Goal: Task Accomplishment & Management: Manage account settings

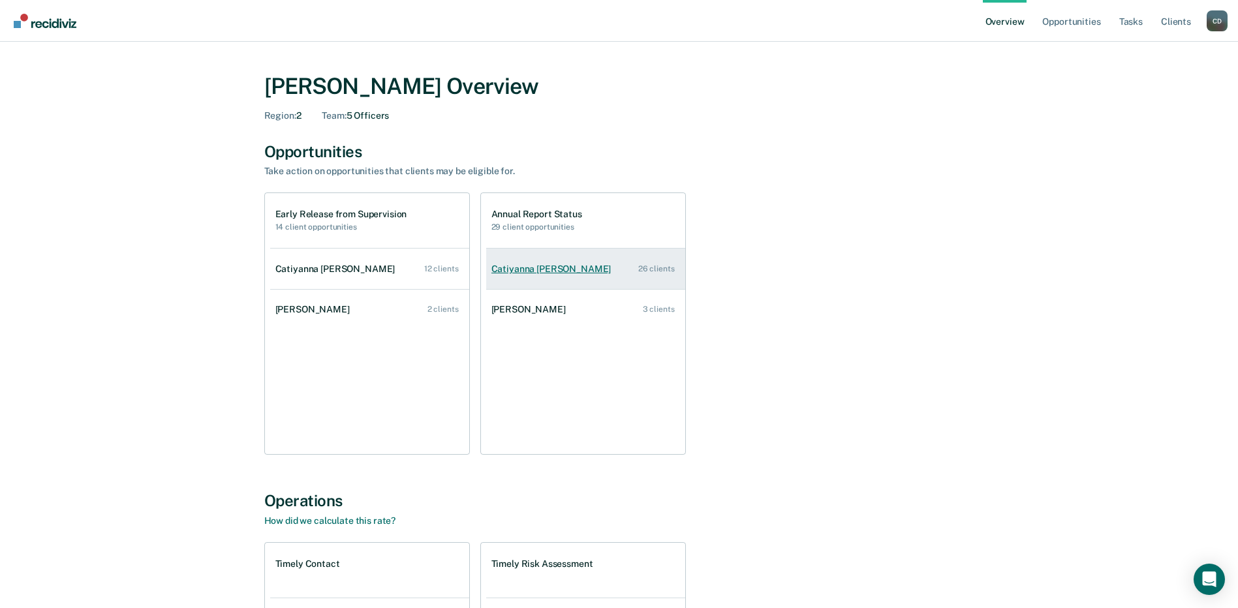
click at [539, 288] on li "Catiyanna [PERSON_NAME] 26 clients" at bounding box center [585, 269] width 199 height 40
click at [546, 275] on link "Catiyanna [PERSON_NAME] 26 clients" at bounding box center [585, 269] width 199 height 37
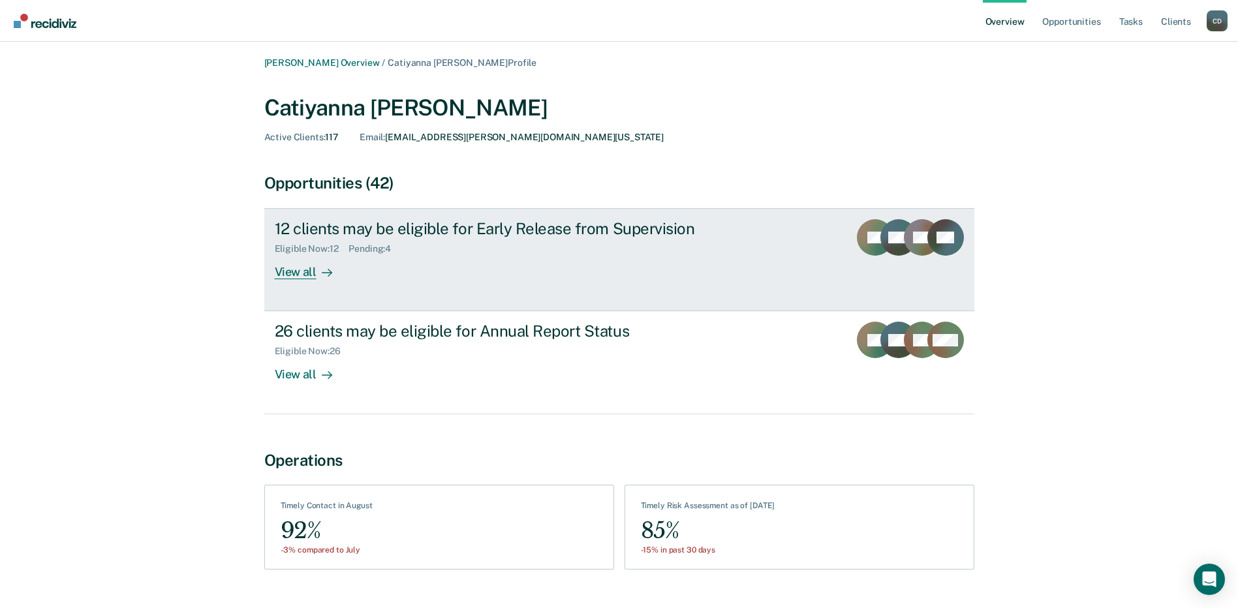
click at [301, 273] on div "View all" at bounding box center [311, 267] width 73 height 25
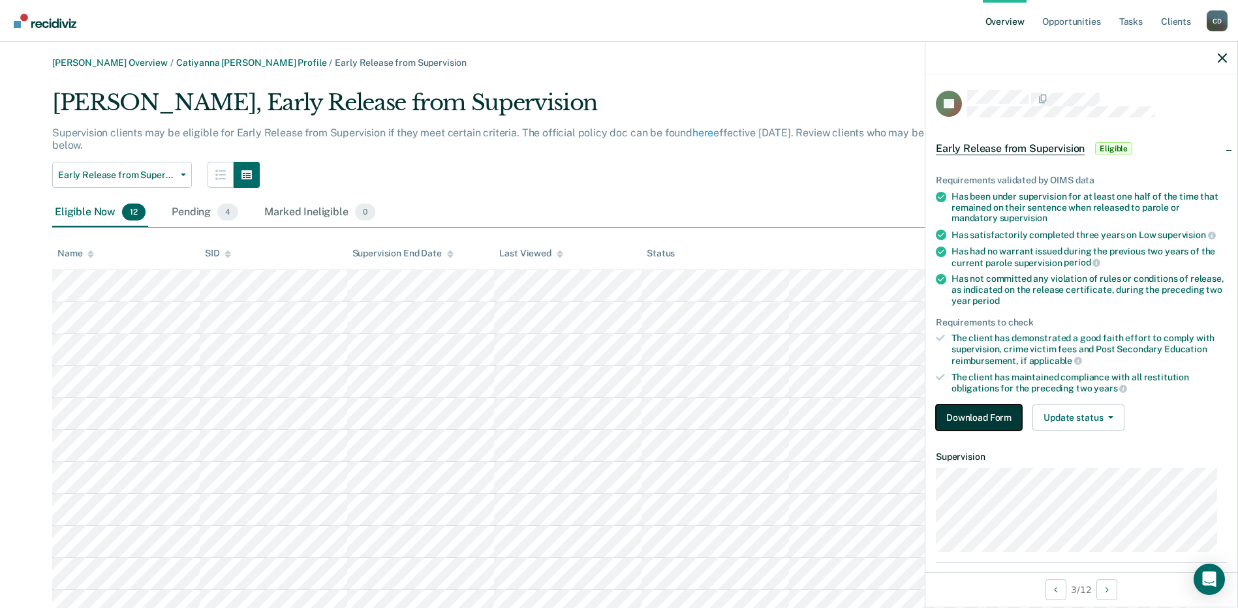
click at [991, 411] on button "Download Form" at bounding box center [979, 418] width 86 height 26
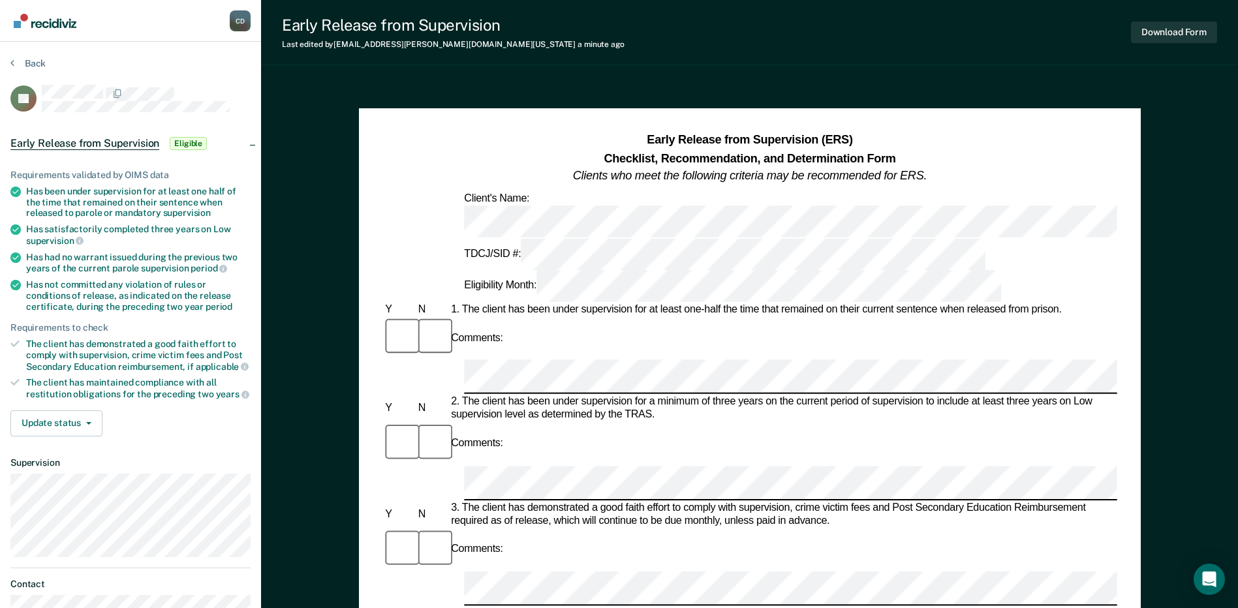
click at [18, 57] on section "Back JH Early Release from Supervision Eligible Requirements validated by OIMS …" at bounding box center [130, 359] width 261 height 634
click at [16, 64] on button "Back" at bounding box center [27, 63] width 35 height 12
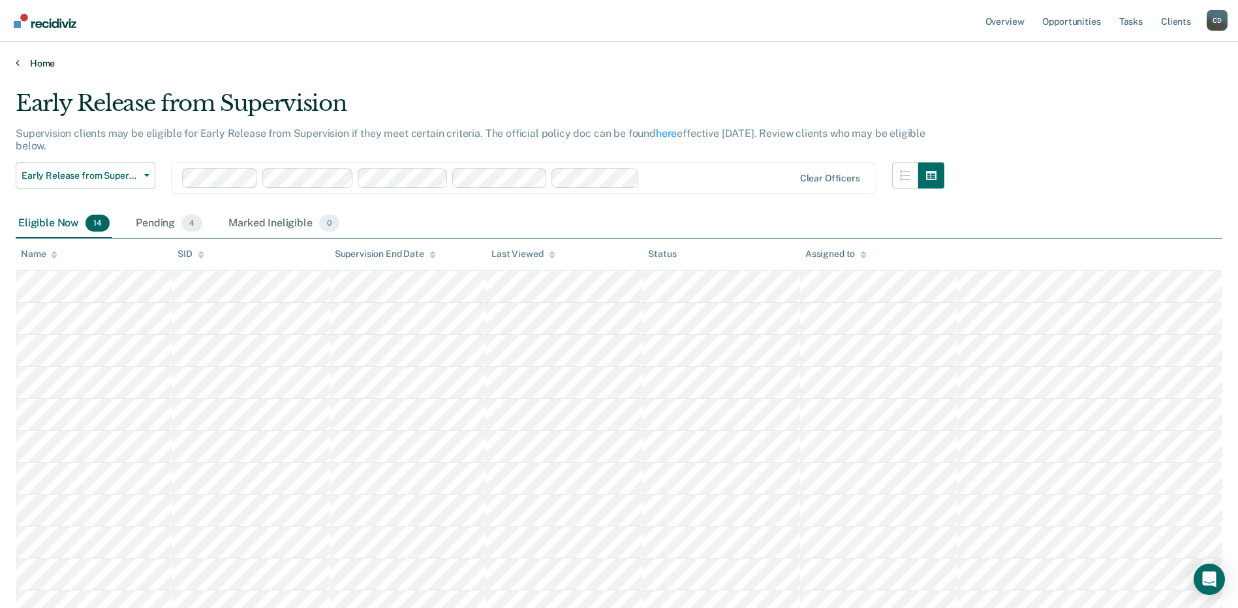
click at [16, 64] on icon at bounding box center [18, 62] width 4 height 10
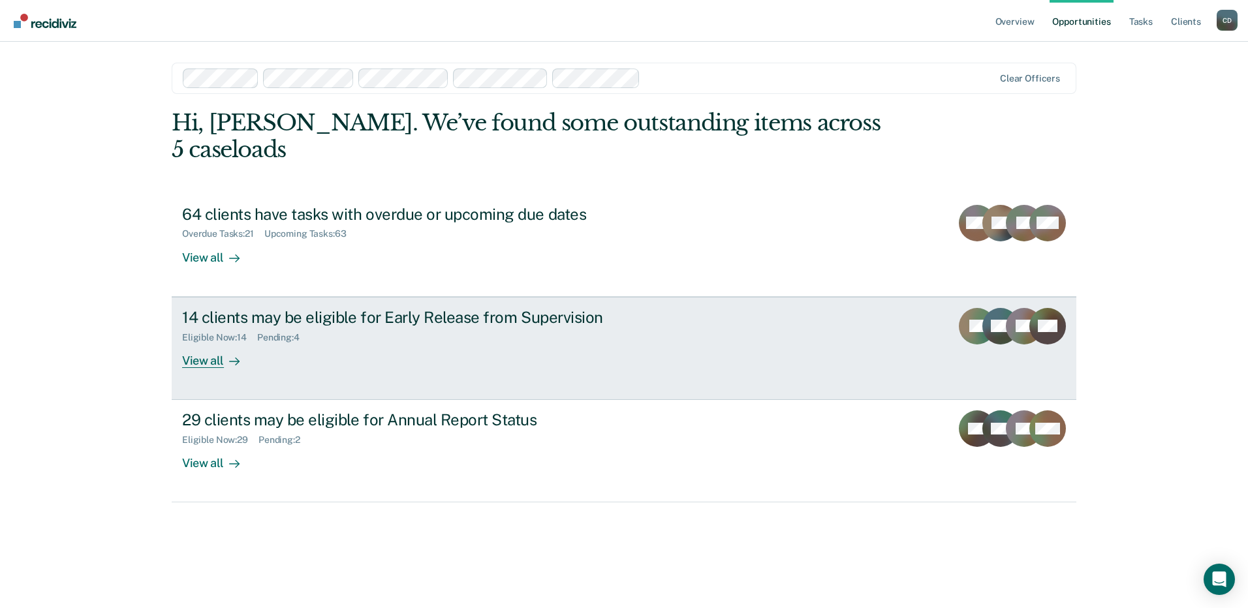
click at [197, 362] on div "View all" at bounding box center [218, 355] width 73 height 25
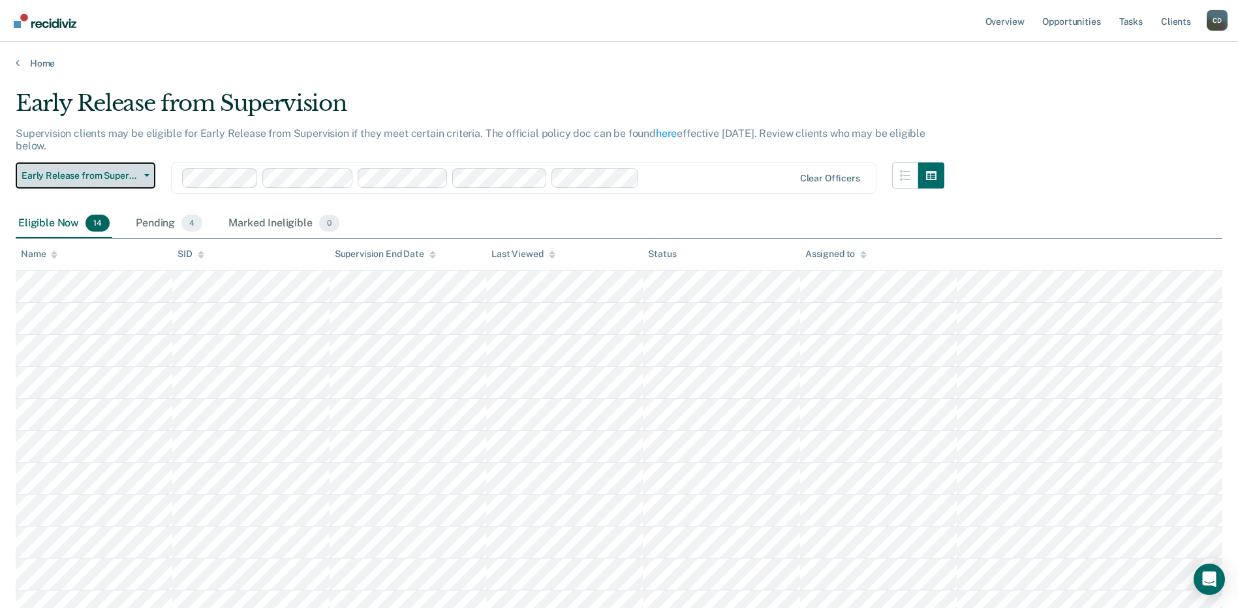
click at [109, 173] on span "Early Release from Supervision" at bounding box center [80, 175] width 117 height 11
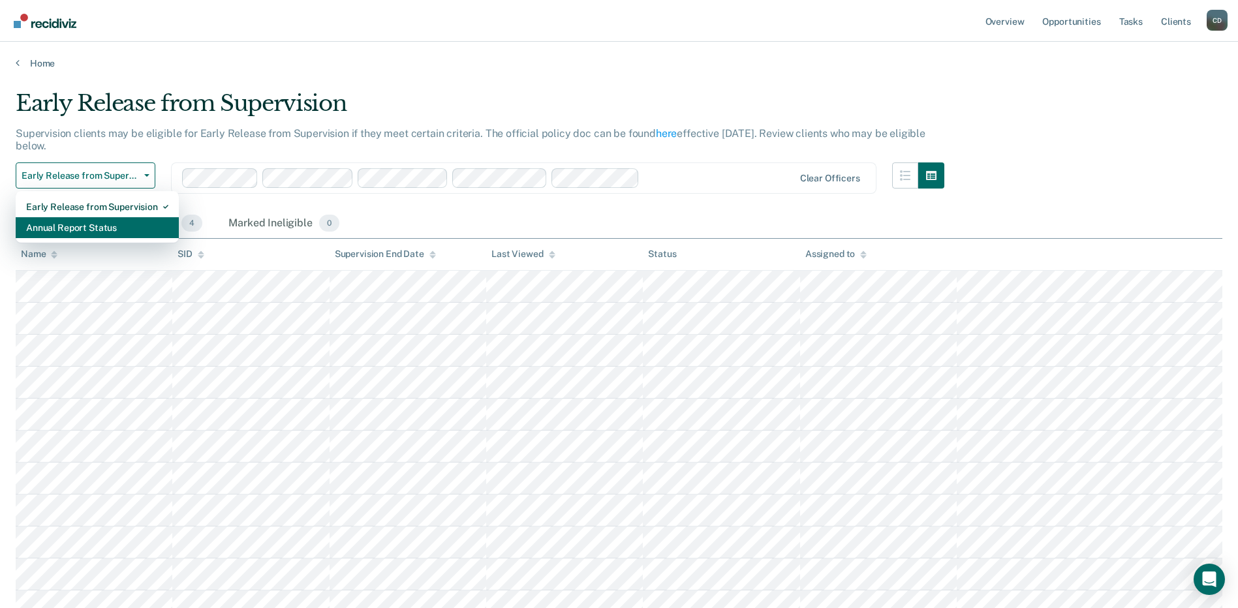
click at [107, 223] on div "Annual Report Status" at bounding box center [97, 227] width 142 height 21
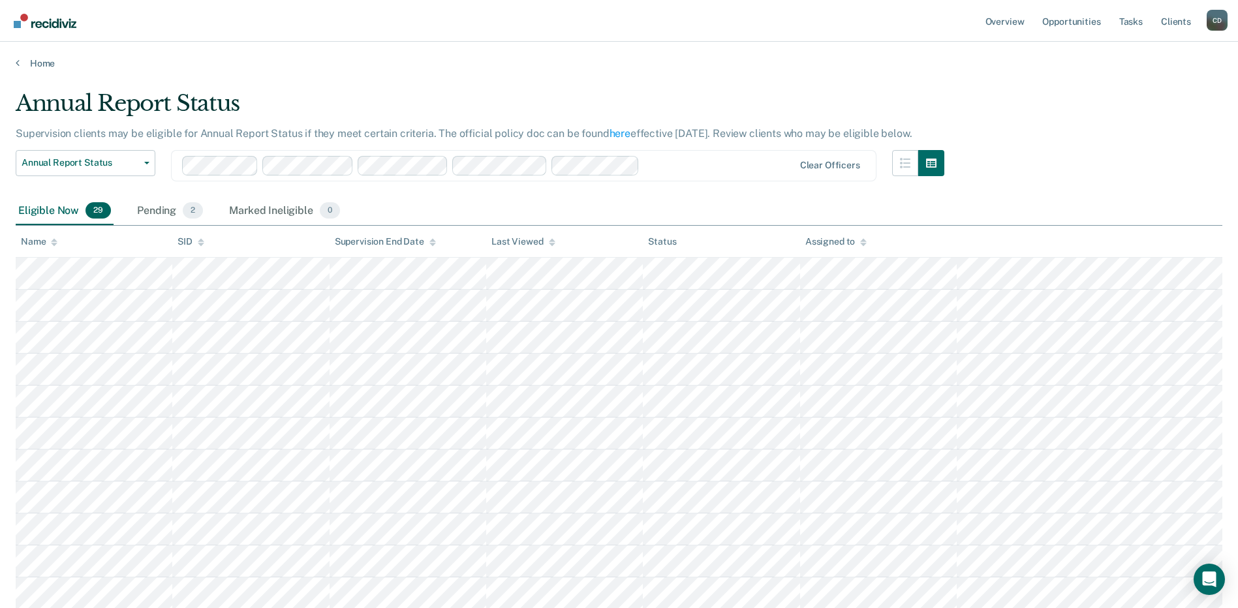
click at [129, 211] on div "Eligible Now 29 Pending 2 Marked Ineligible 0" at bounding box center [179, 211] width 327 height 29
click at [156, 208] on div "Pending 2" at bounding box center [169, 211] width 71 height 29
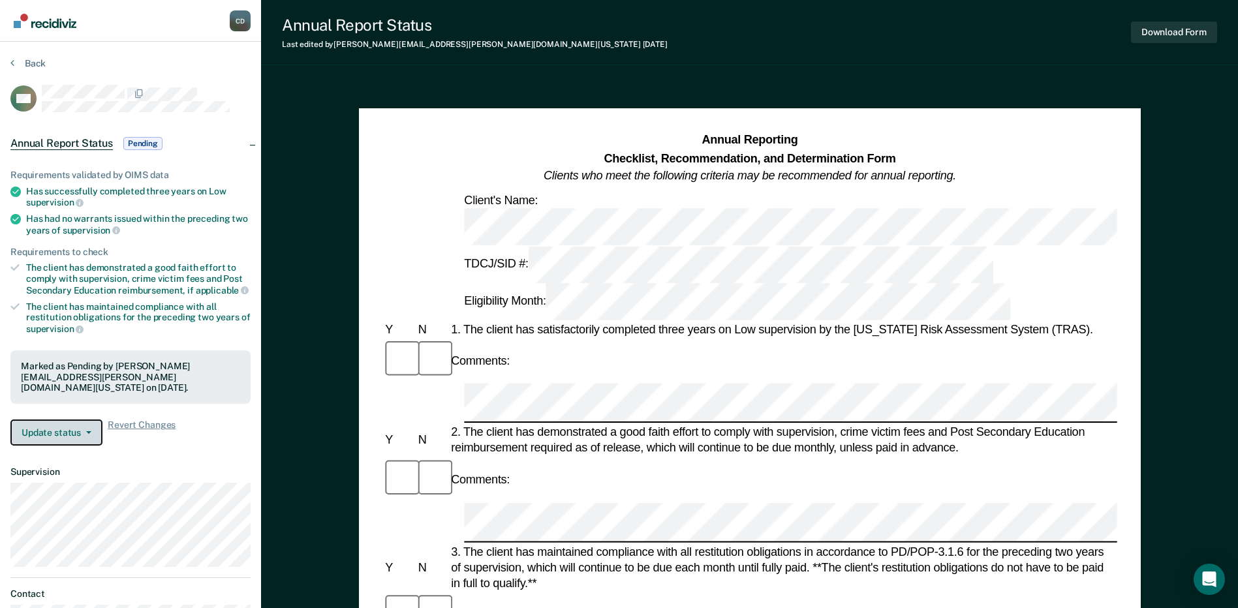
click at [72, 433] on button "Update status" at bounding box center [56, 433] width 92 height 26
click at [81, 431] on span "button" at bounding box center [86, 432] width 10 height 3
click at [1181, 39] on button "Download Form" at bounding box center [1174, 33] width 86 height 22
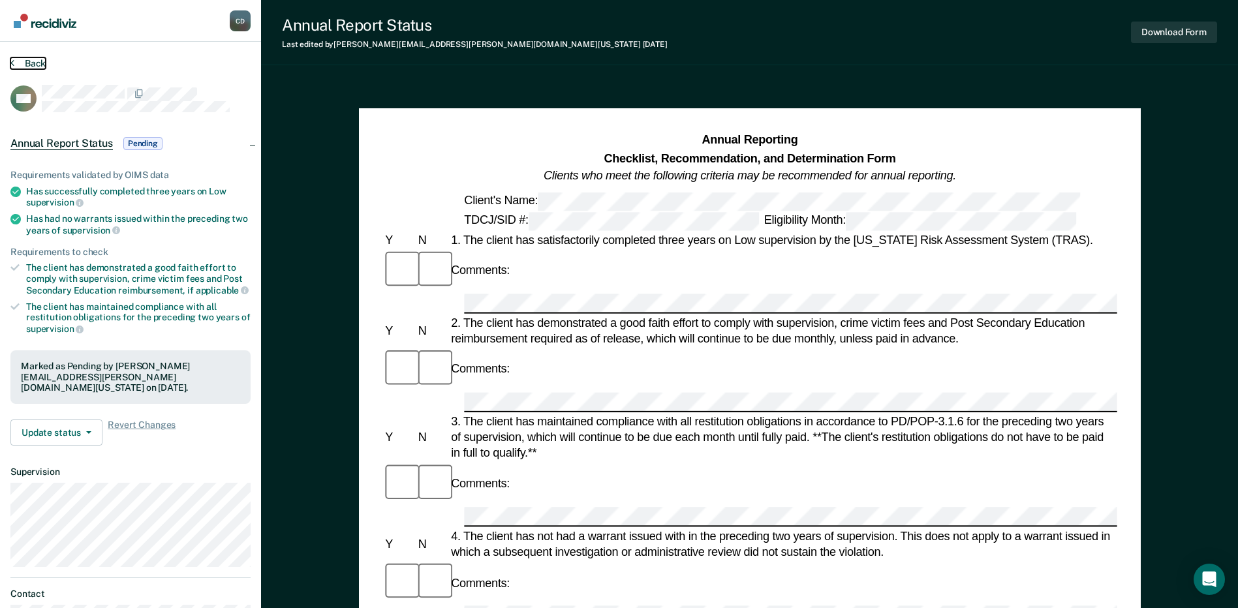
click at [19, 62] on button "Back" at bounding box center [27, 63] width 35 height 12
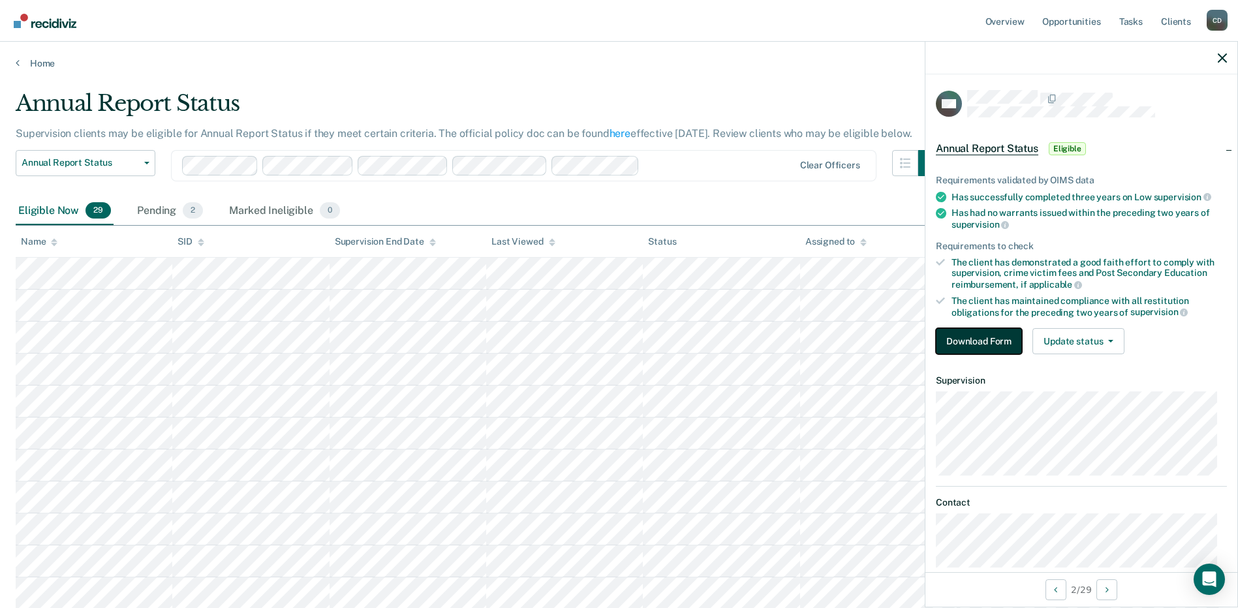
click at [997, 333] on button "Download Form" at bounding box center [979, 341] width 86 height 26
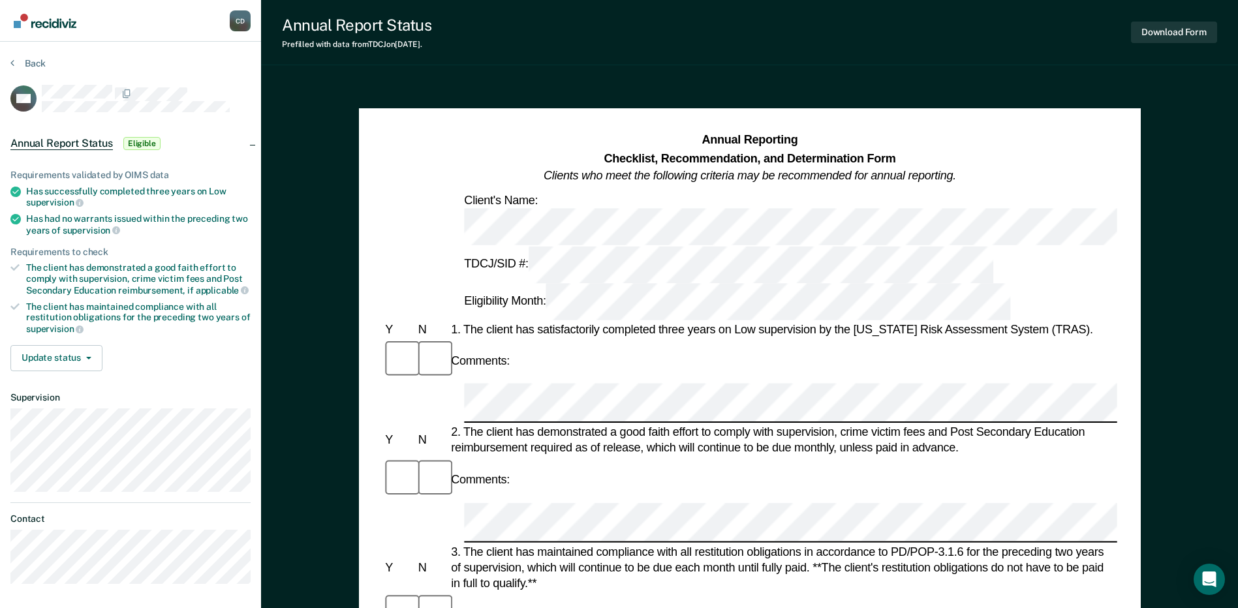
click at [16, 56] on section "Back AM Annual Report Status Eligible Requirements validated by OIMS data Has s…" at bounding box center [130, 326] width 261 height 568
click at [21, 63] on button "Back" at bounding box center [27, 63] width 35 height 12
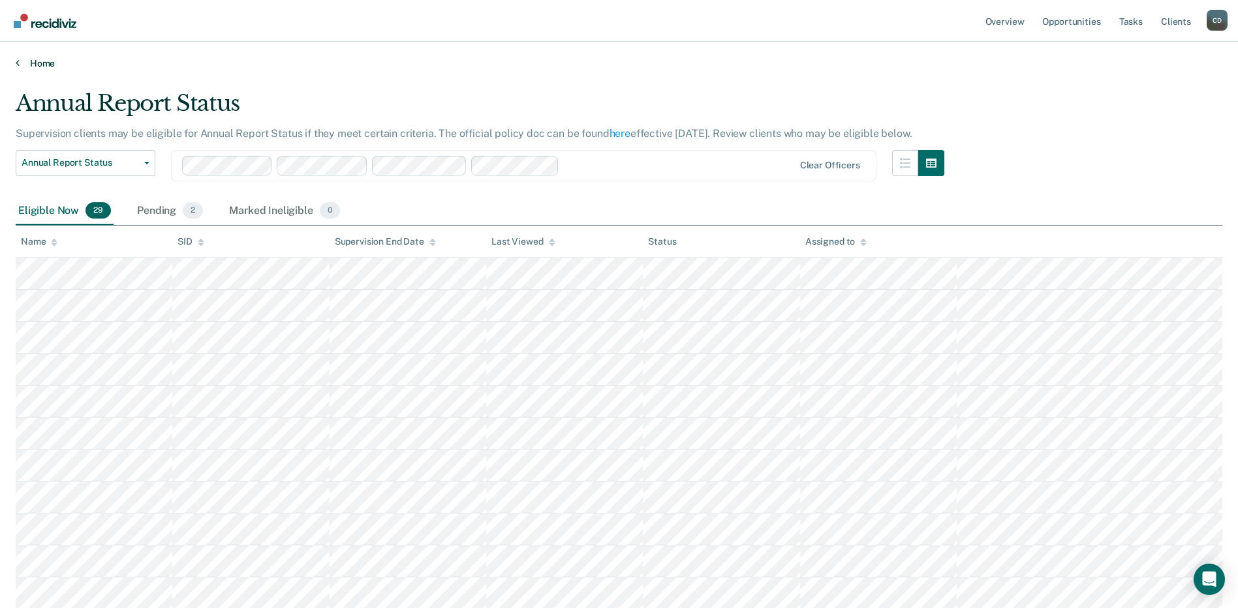
click at [35, 61] on link "Home" at bounding box center [619, 63] width 1207 height 12
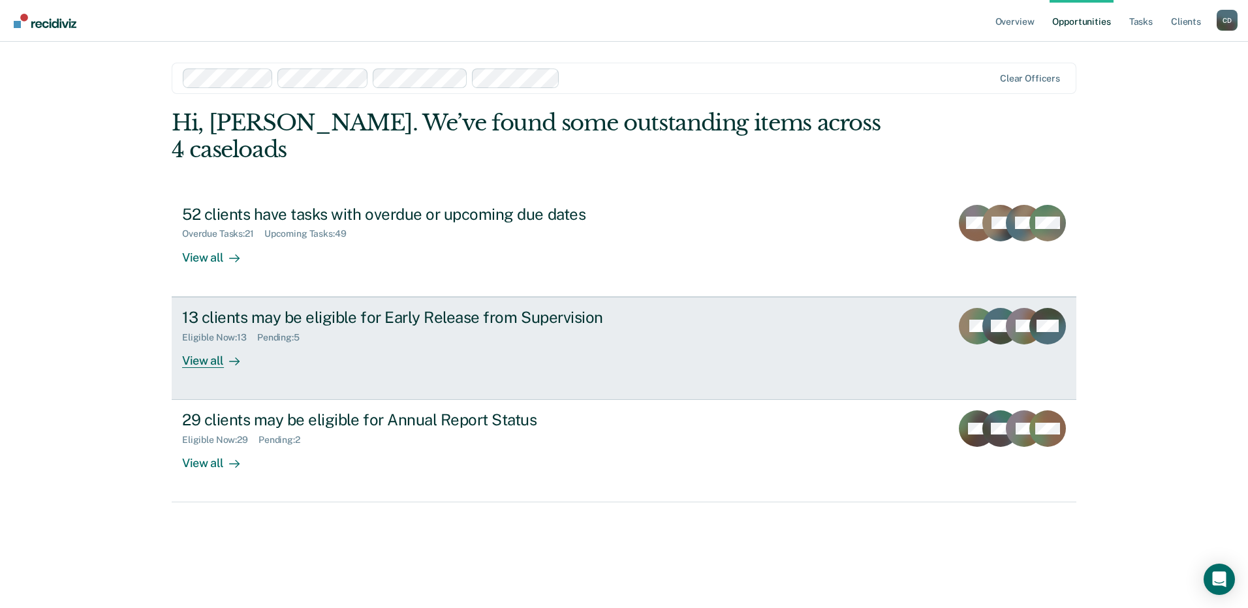
click at [198, 362] on div "View all" at bounding box center [218, 355] width 73 height 25
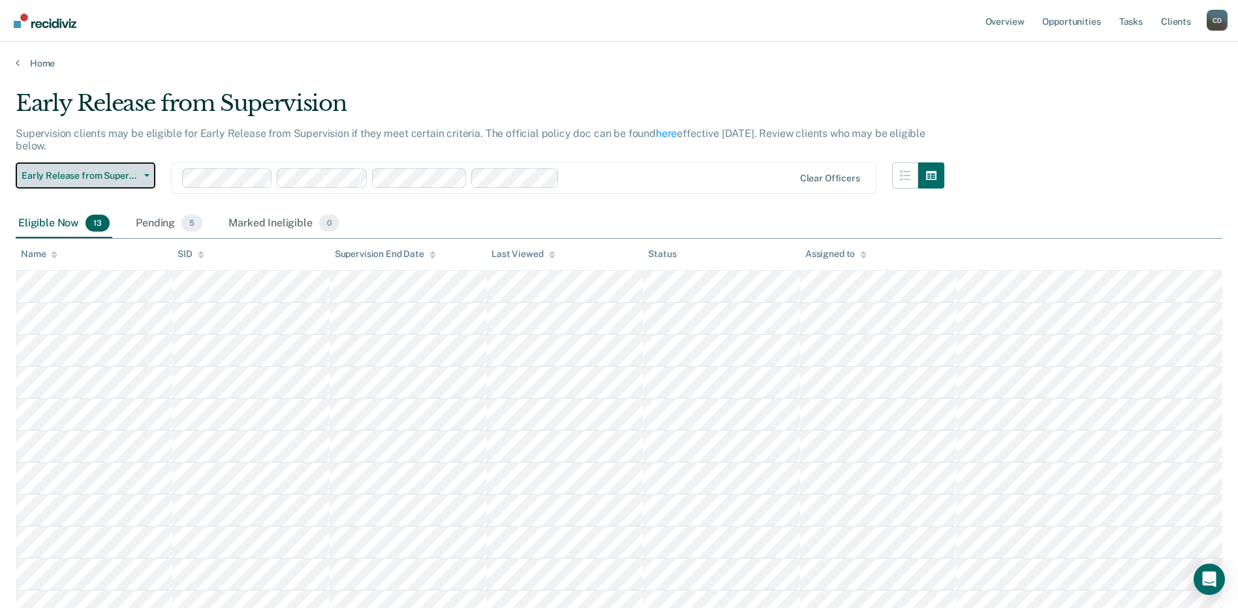
click at [103, 180] on span "Early Release from Supervision" at bounding box center [80, 175] width 117 height 11
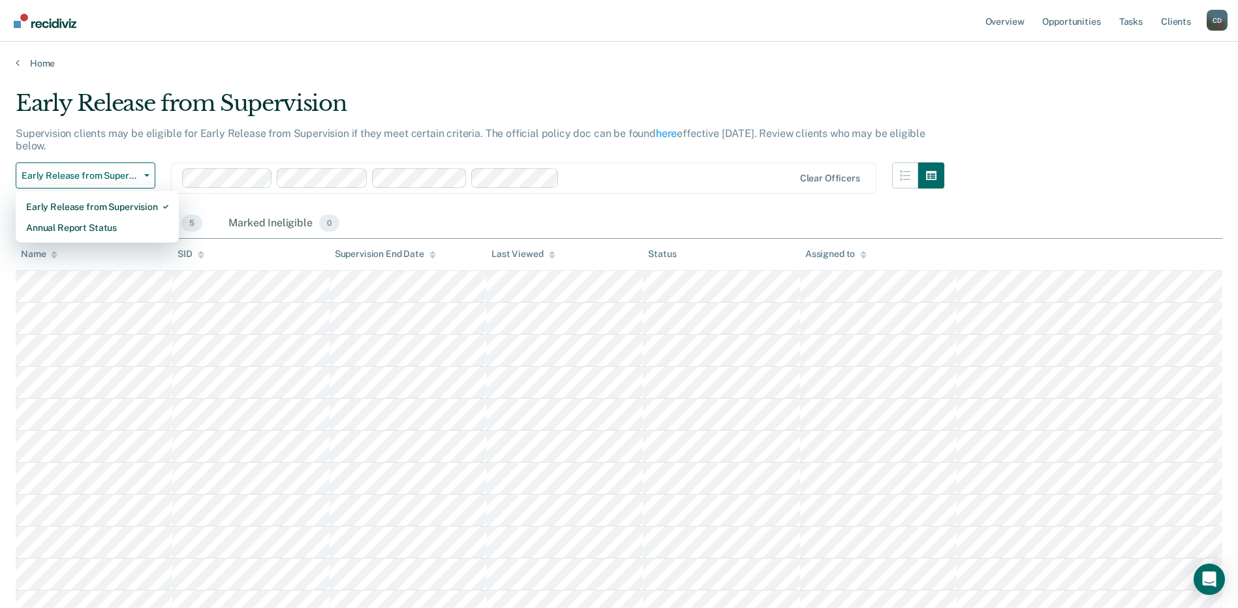
click at [524, 213] on div "Eligible Now 13 Pending 5 Marked Ineligible 0" at bounding box center [619, 224] width 1207 height 29
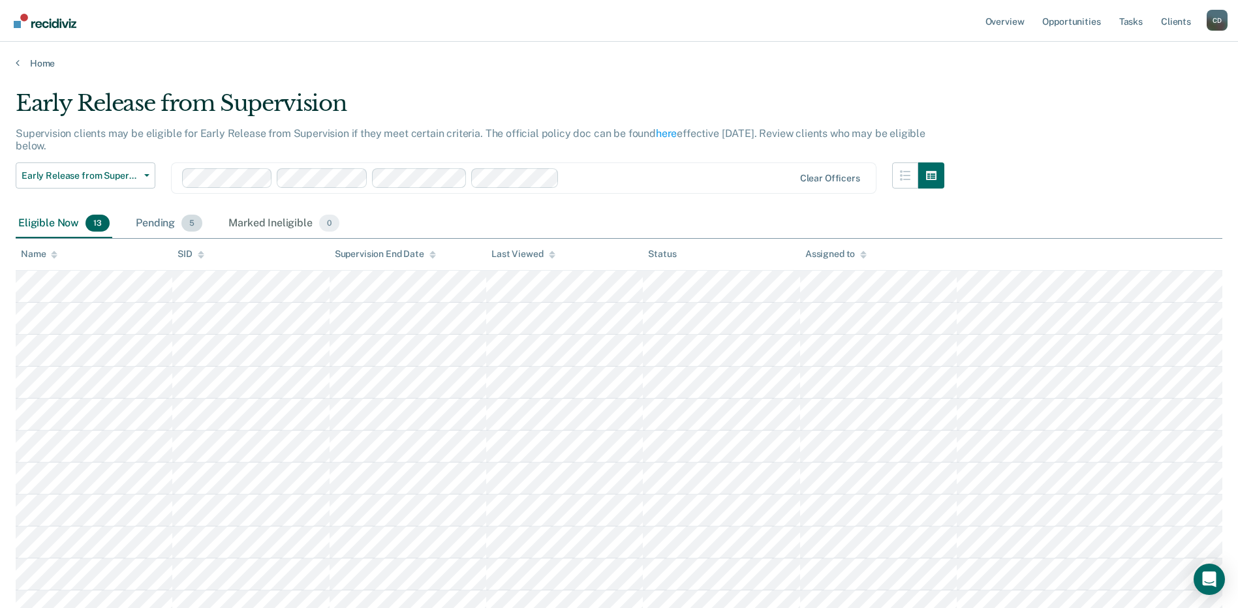
click at [144, 226] on div "Pending 5" at bounding box center [169, 224] width 72 height 29
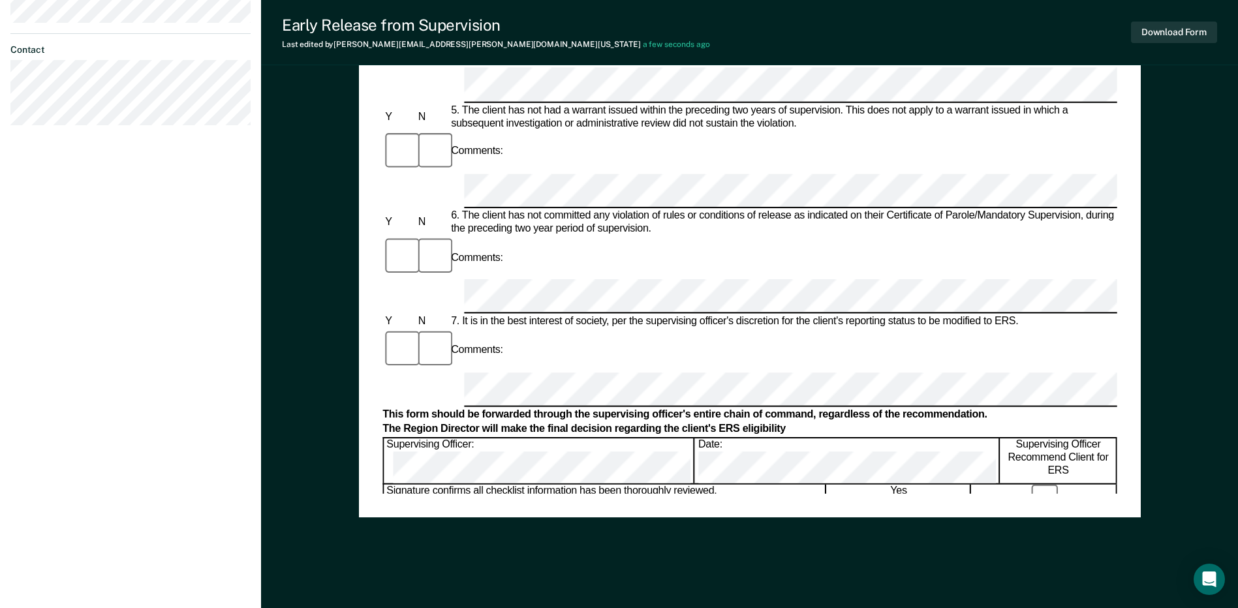
scroll to position [621, 0]
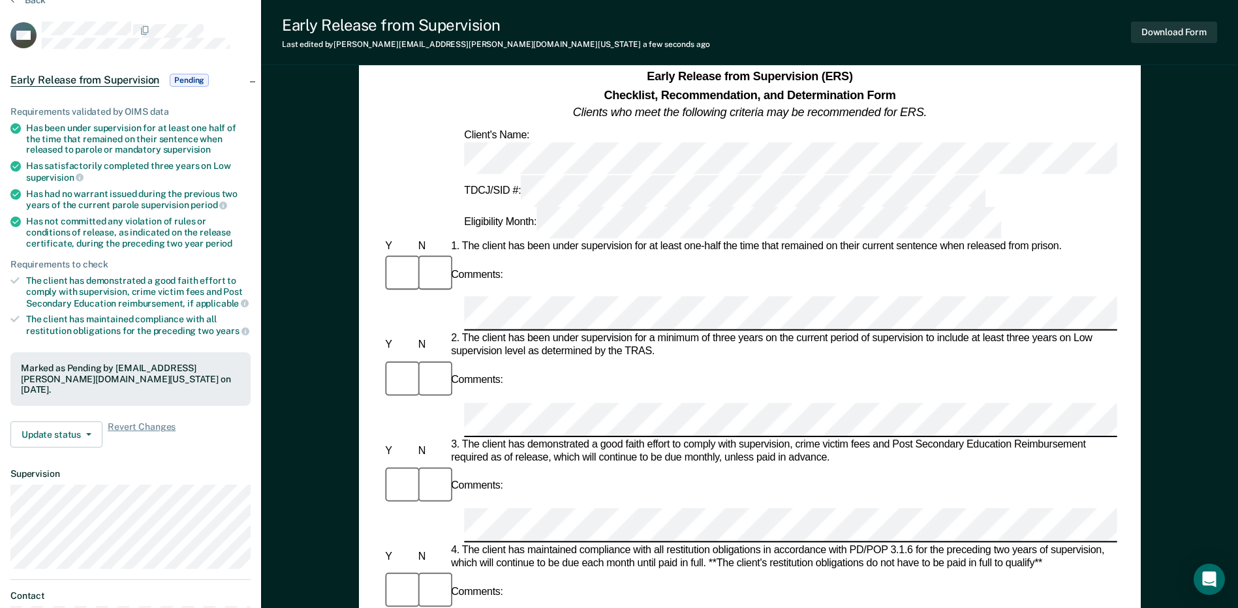
scroll to position [0, 0]
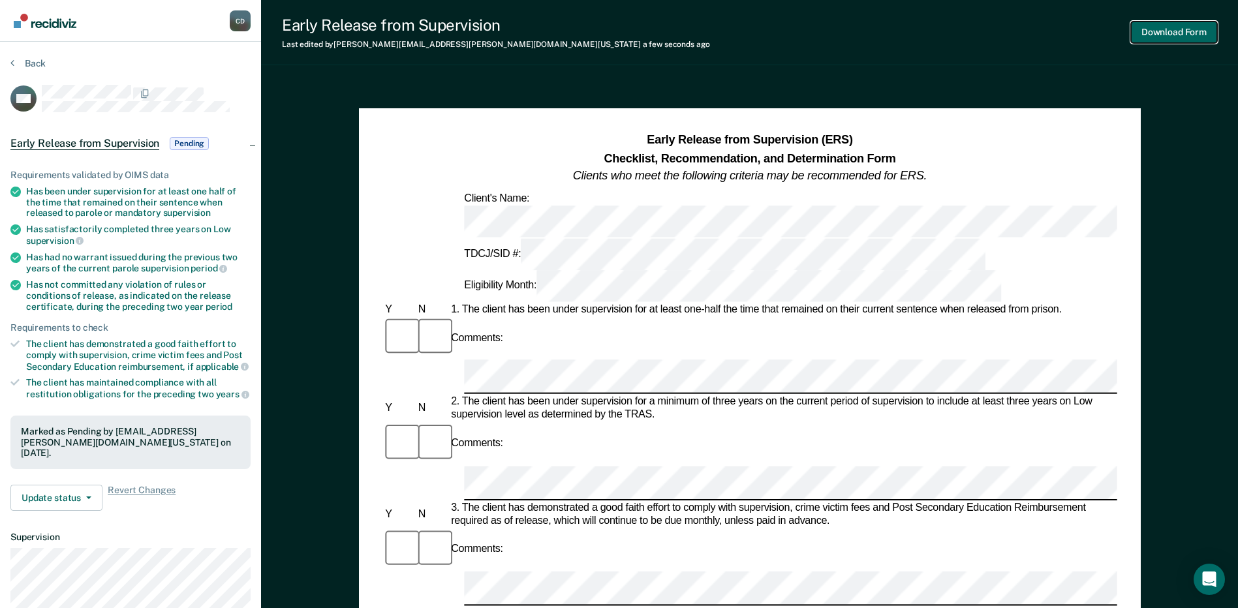
click at [1169, 30] on button "Download Form" at bounding box center [1174, 33] width 86 height 22
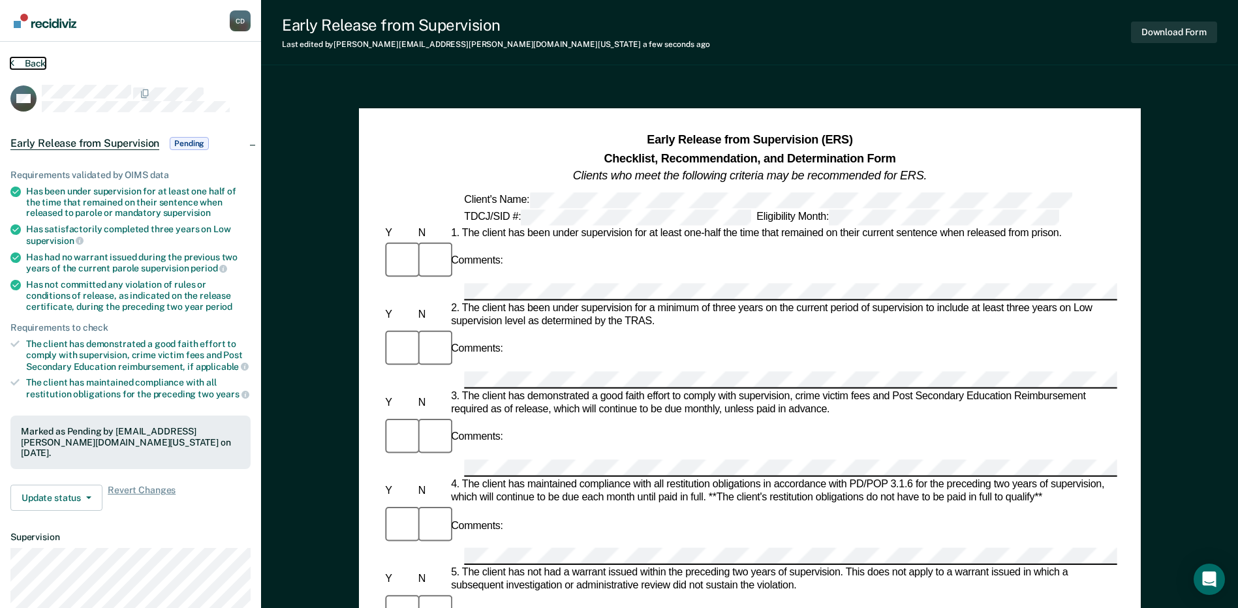
click at [11, 65] on icon at bounding box center [12, 62] width 4 height 10
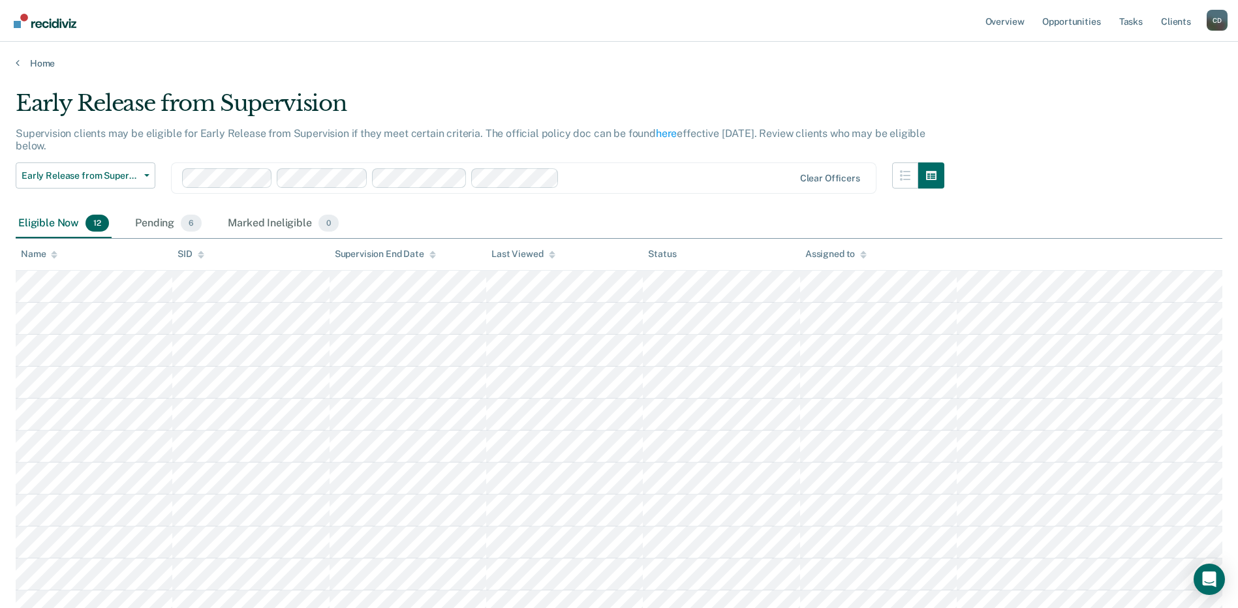
click at [652, 165] on div "Clear officers" at bounding box center [524, 178] width 706 height 31
click at [165, 226] on div "Pending 6" at bounding box center [168, 224] width 72 height 29
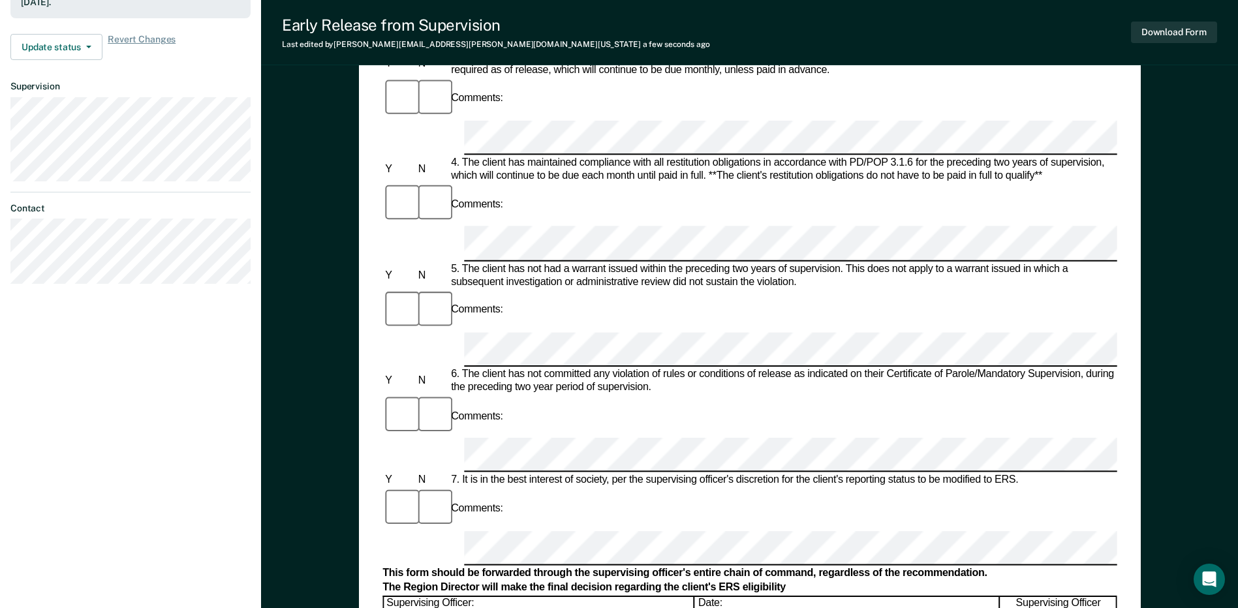
scroll to position [587, 0]
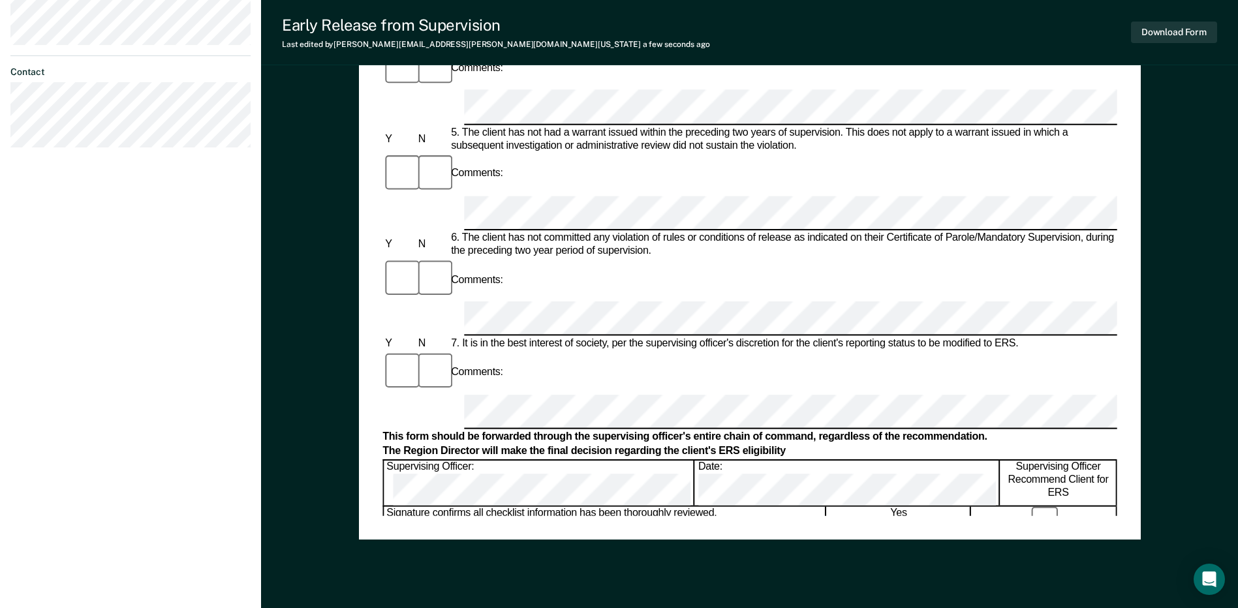
click at [758, 538] on div "Early Release from Supervision (ERS) Checklist, Recommendation, and Determinati…" at bounding box center [750, 30] width 782 height 1019
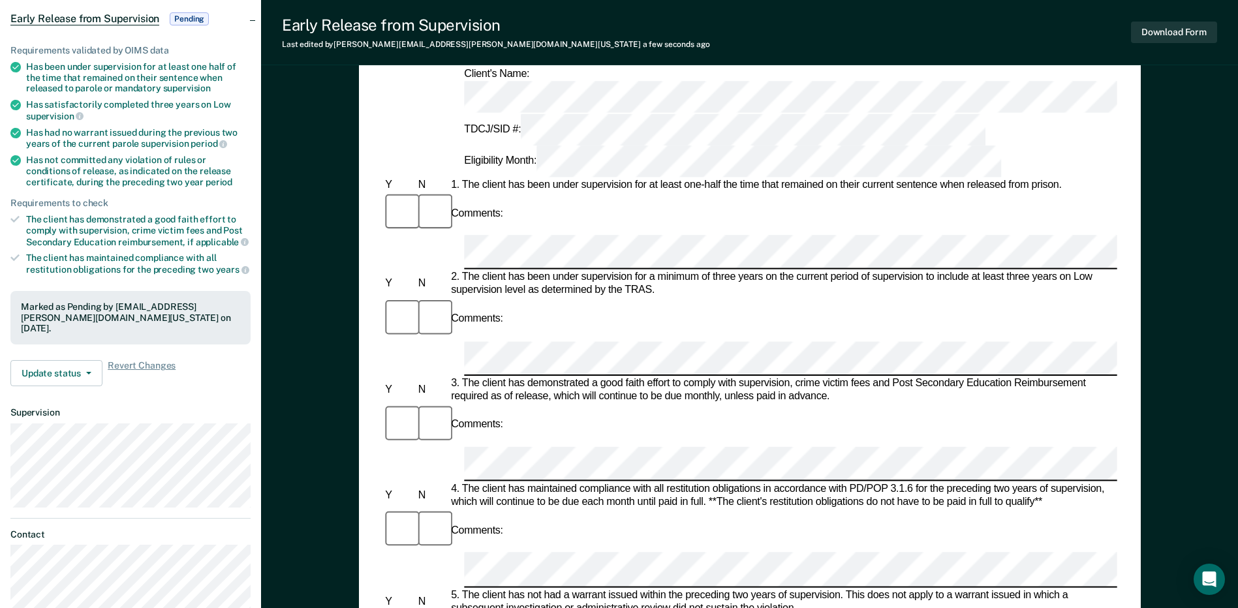
scroll to position [131, 0]
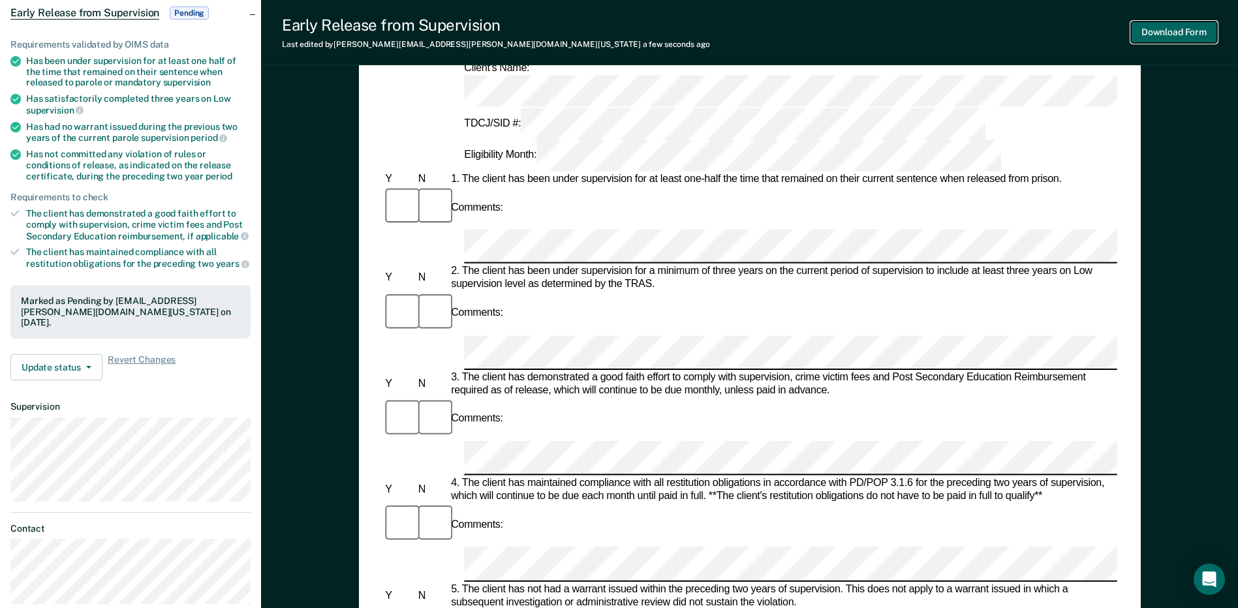
click at [1163, 33] on button "Download Form" at bounding box center [1174, 33] width 86 height 22
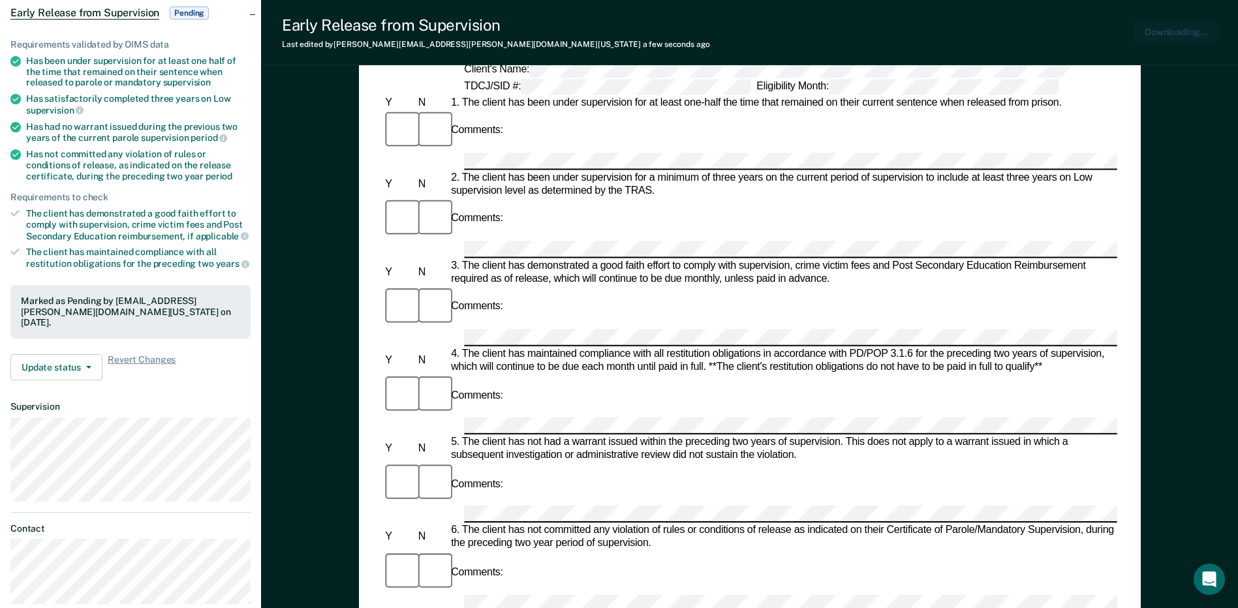
scroll to position [0, 0]
click at [42, 375] on button "Update status" at bounding box center [56, 367] width 92 height 26
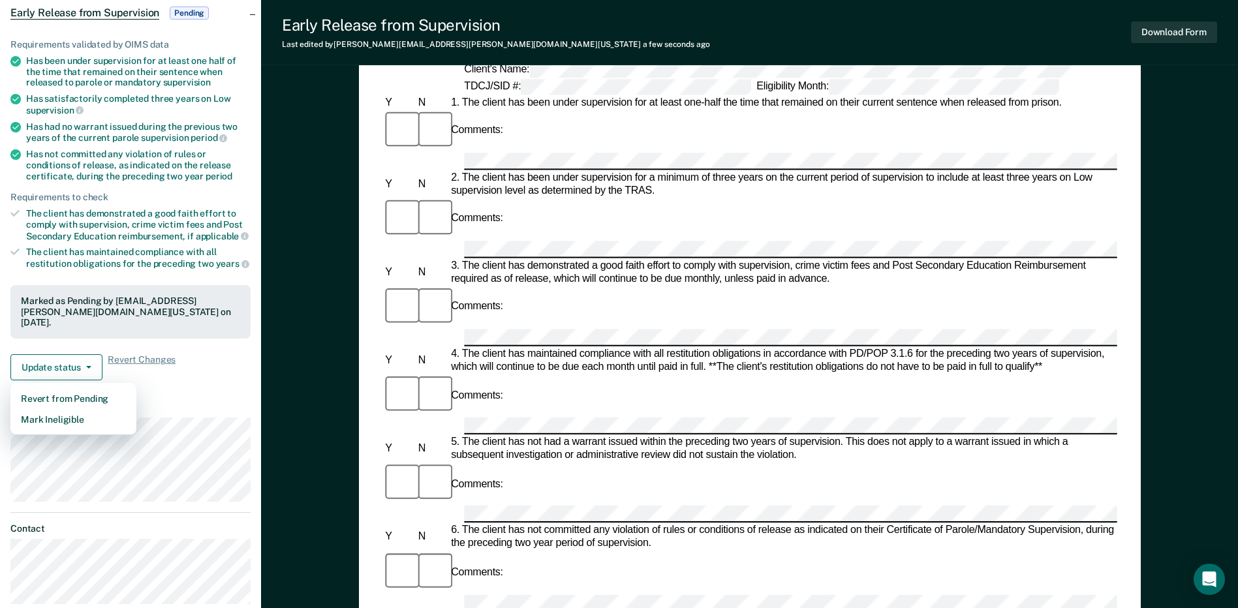
click at [233, 394] on article "CK Early Release from Supervision Pending Requirements validated by OIMS data H…" at bounding box center [130, 279] width 240 height 651
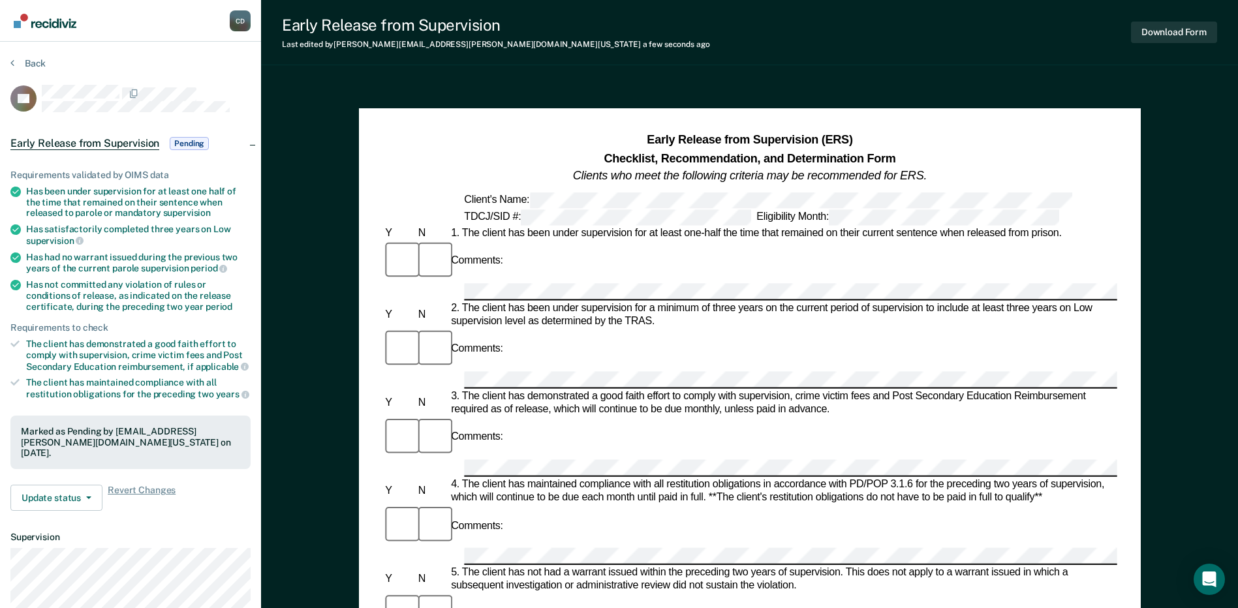
click at [29, 69] on div "Back" at bounding box center [130, 70] width 240 height 27
click at [22, 65] on button "Back" at bounding box center [27, 63] width 35 height 12
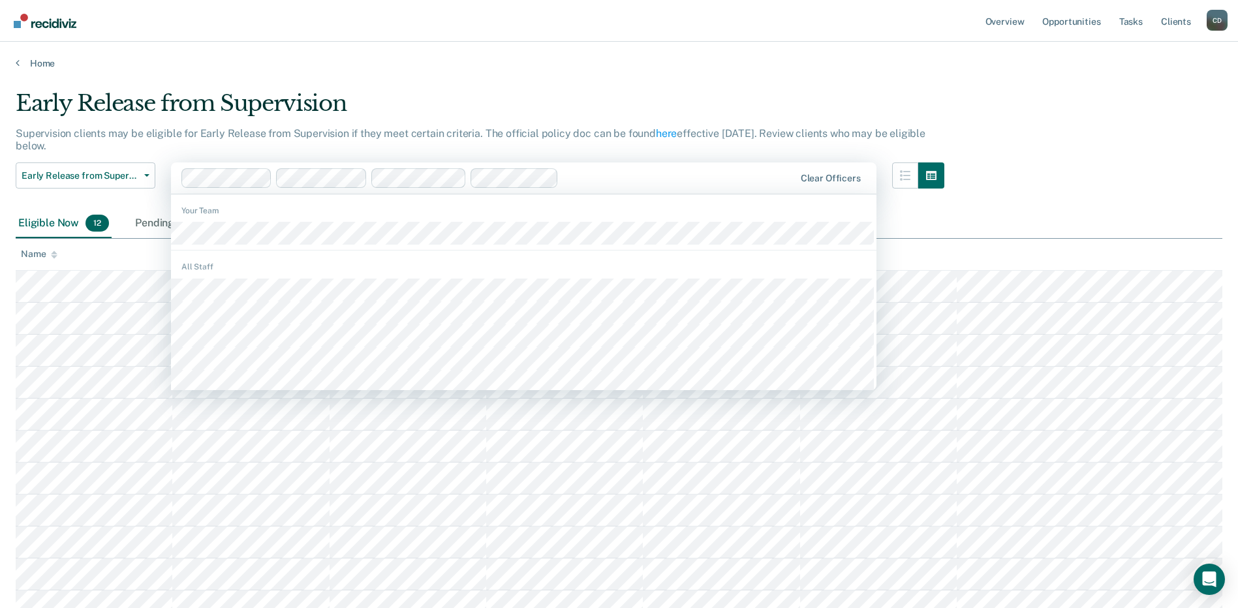
click at [620, 97] on div "Early Release from Supervision" at bounding box center [480, 108] width 929 height 37
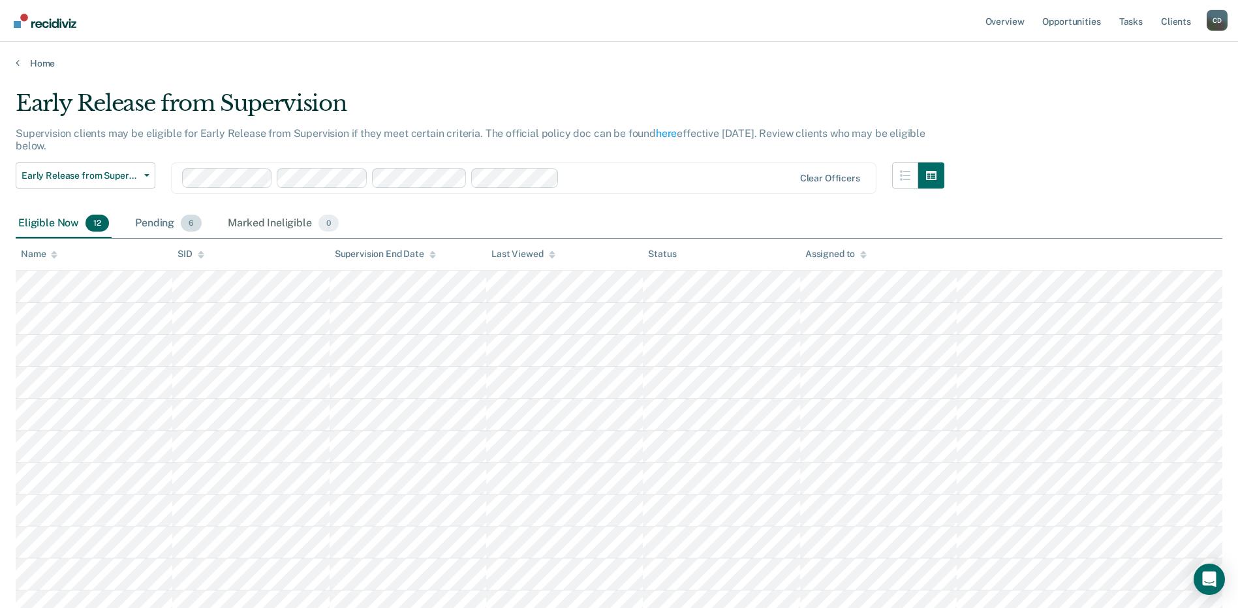
click at [168, 223] on div "Pending 6" at bounding box center [168, 224] width 72 height 29
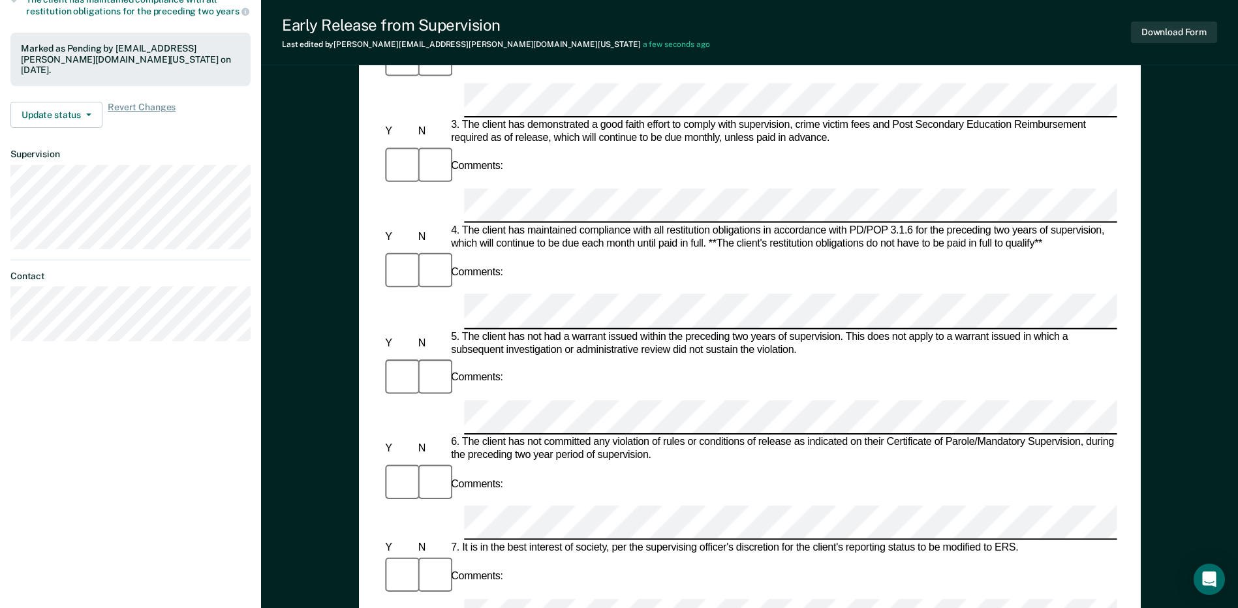
scroll to position [457, 0]
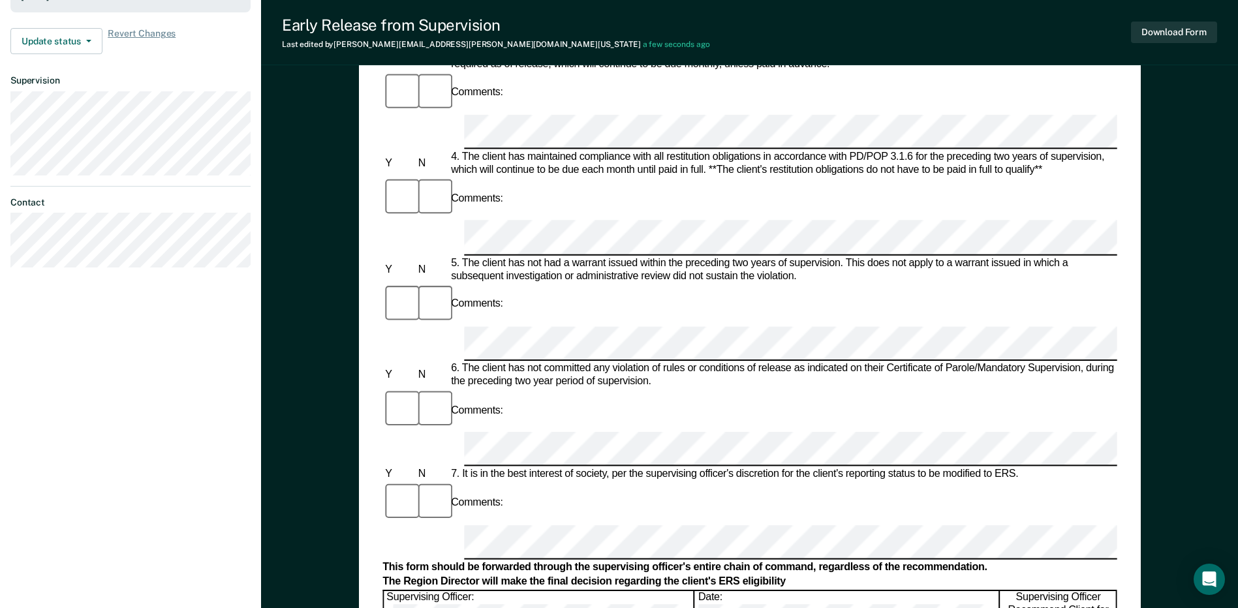
click at [1219, 31] on div "Early Release from Supervision Last edited by [PERSON_NAME][EMAIL_ADDRESS][PERS…" at bounding box center [749, 32] width 977 height 65
click at [1214, 32] on button "Download Form" at bounding box center [1174, 33] width 86 height 22
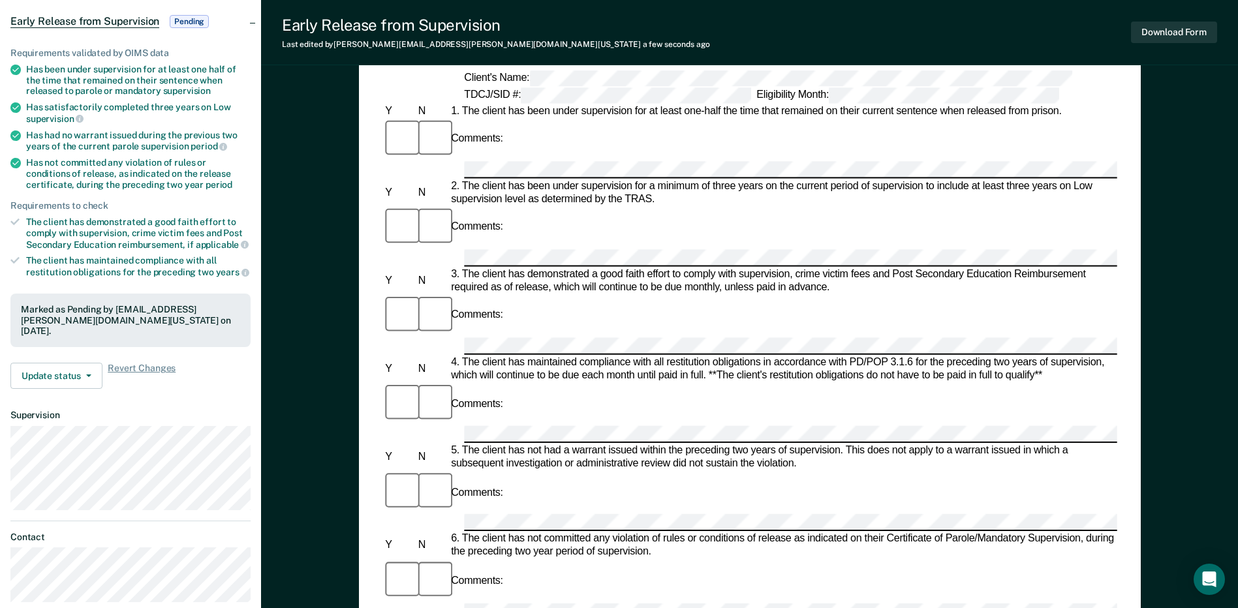
scroll to position [0, 0]
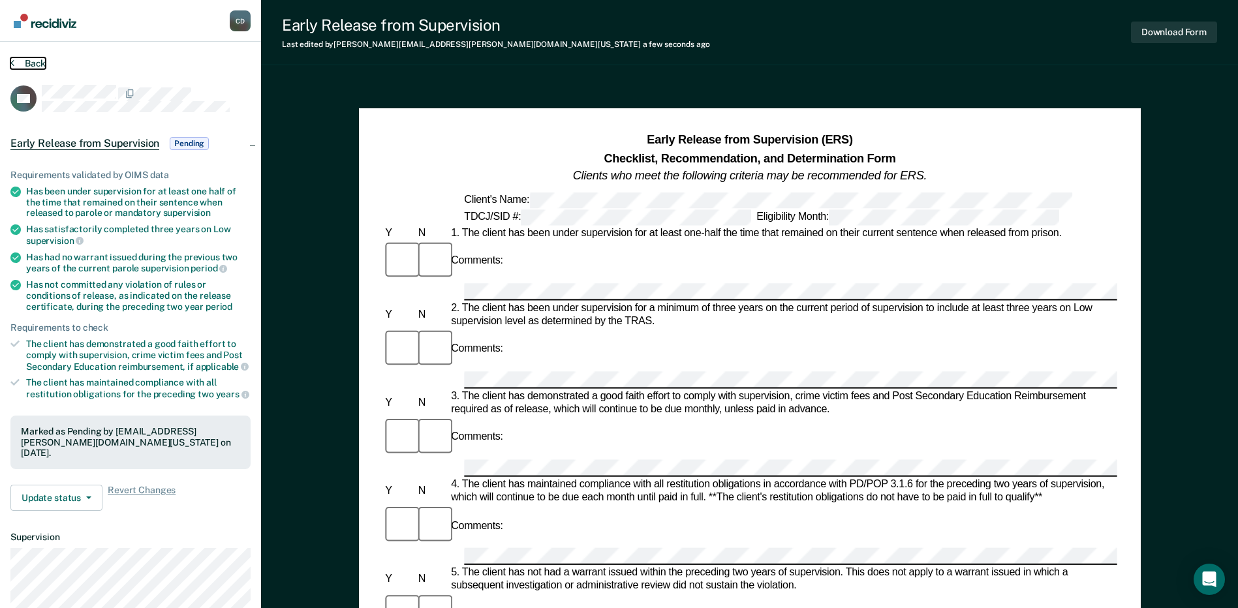
click at [16, 61] on button "Back" at bounding box center [27, 63] width 35 height 12
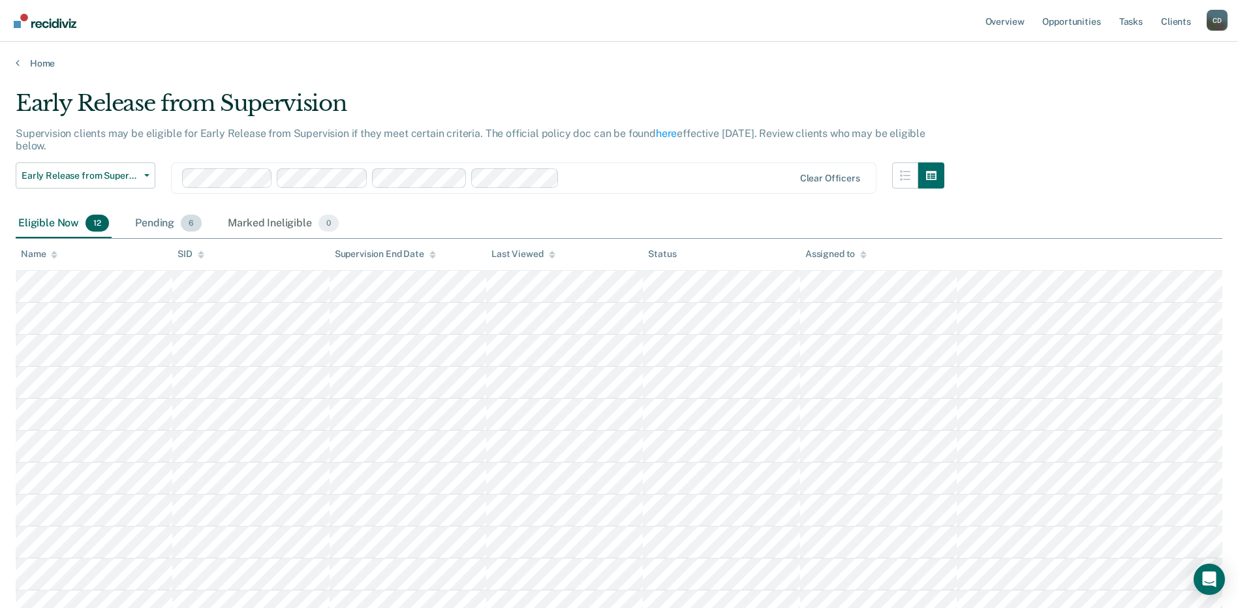
click at [165, 223] on div "Pending 6" at bounding box center [168, 224] width 72 height 29
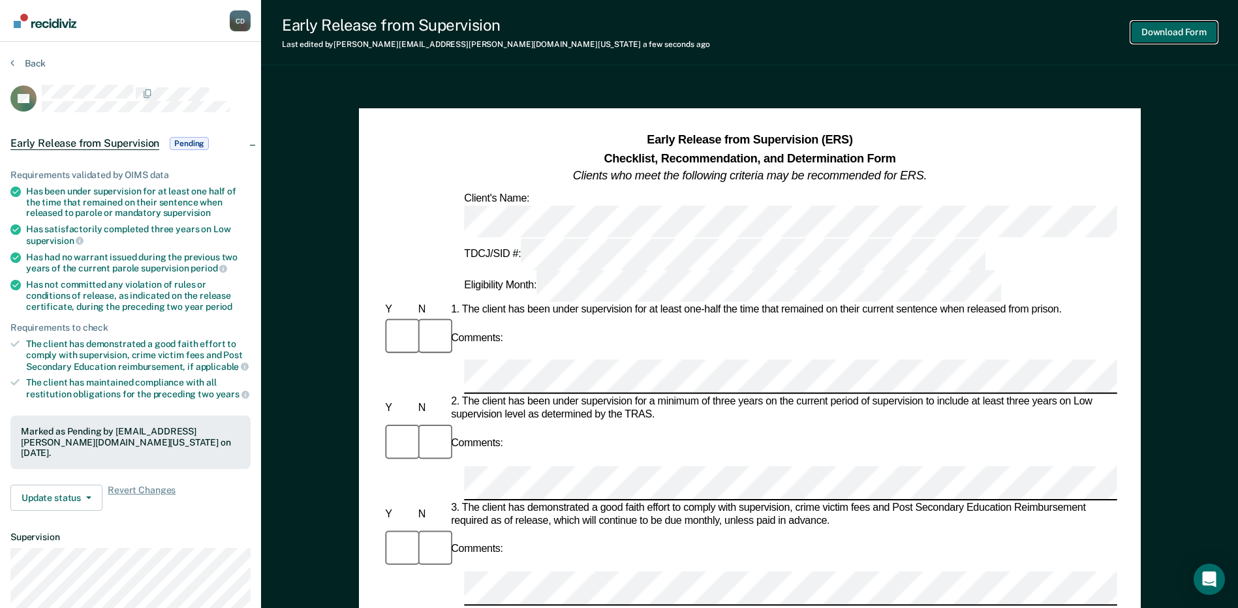
click at [1179, 31] on button "Download Form" at bounding box center [1174, 33] width 86 height 22
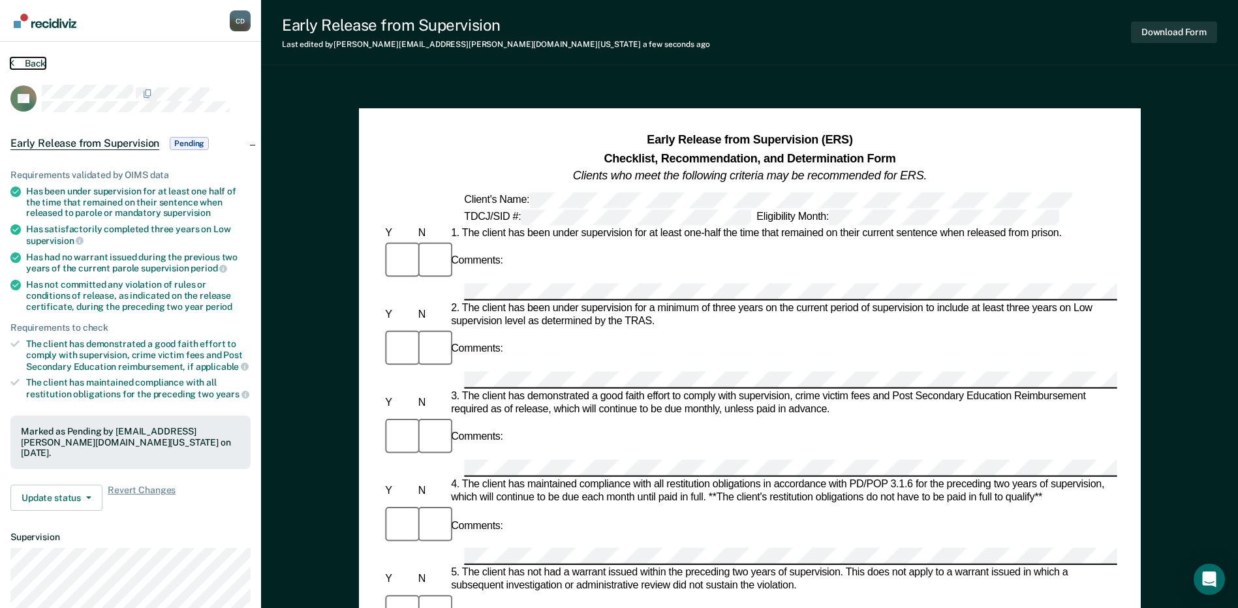
click at [12, 59] on icon at bounding box center [12, 62] width 4 height 10
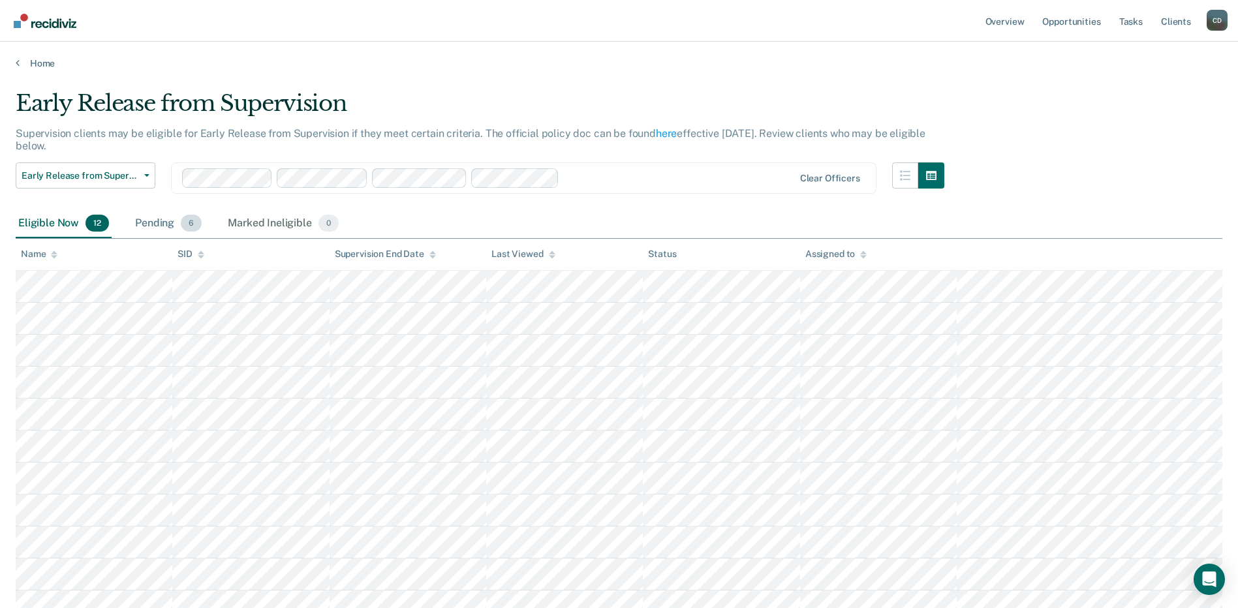
click at [164, 225] on div "Pending 6" at bounding box center [168, 224] width 72 height 29
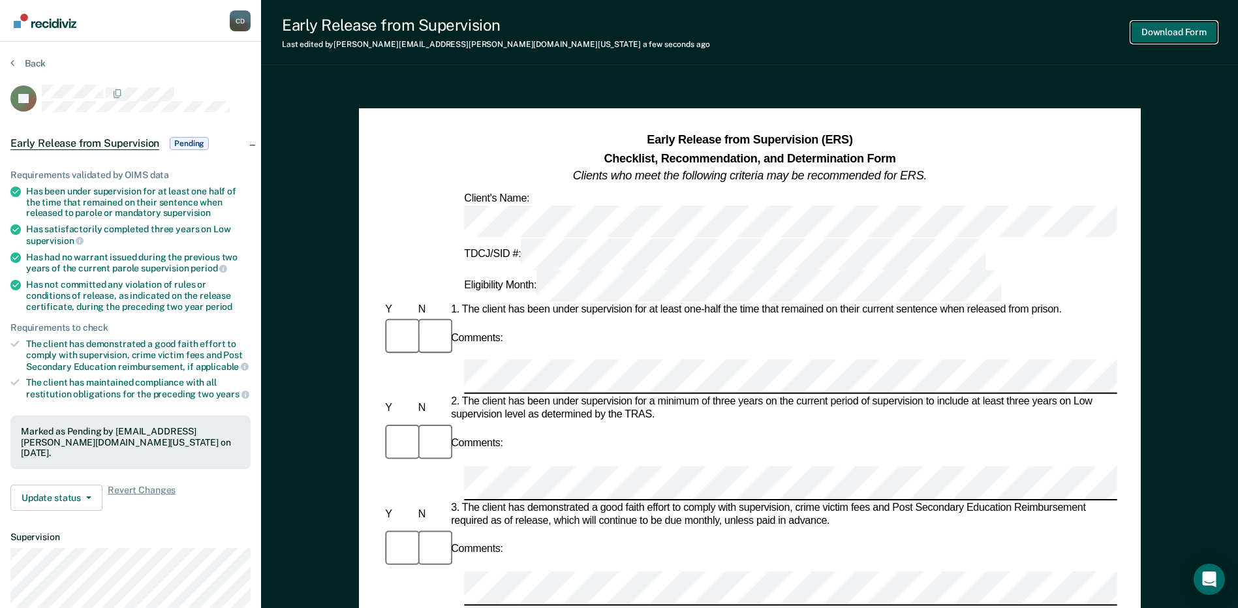
click at [1196, 29] on button "Download Form" at bounding box center [1174, 33] width 86 height 22
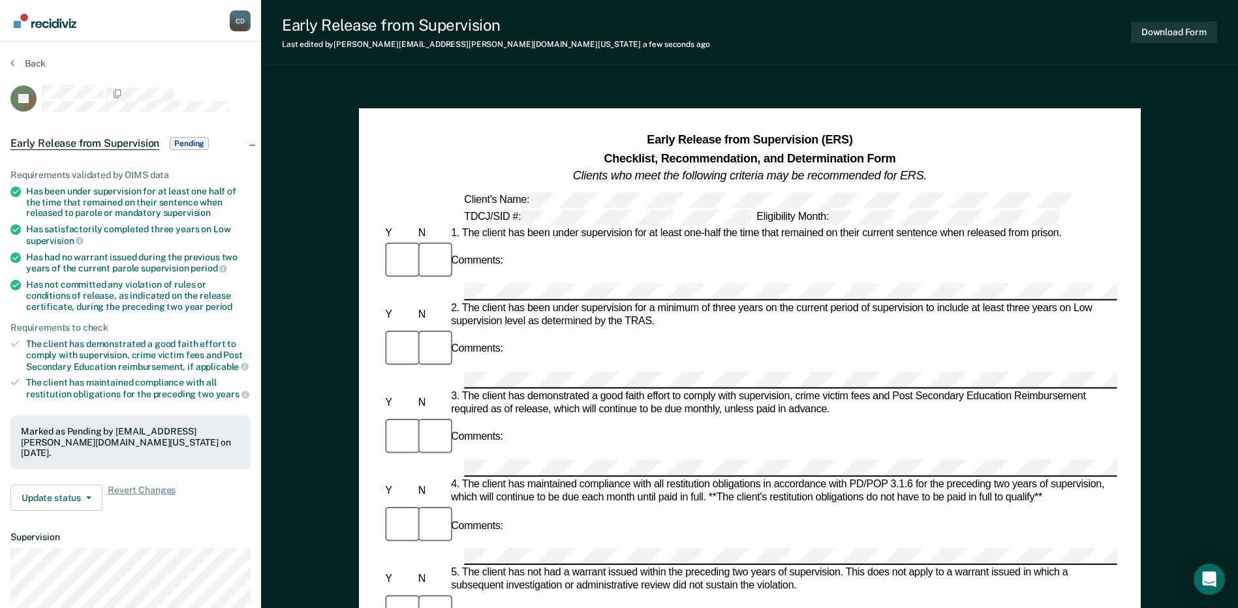
click at [10, 60] on section "Back JH Early Release from Supervision Pending Requirements validated by OIMS d…" at bounding box center [130, 396] width 261 height 709
click at [14, 63] on icon at bounding box center [12, 62] width 4 height 10
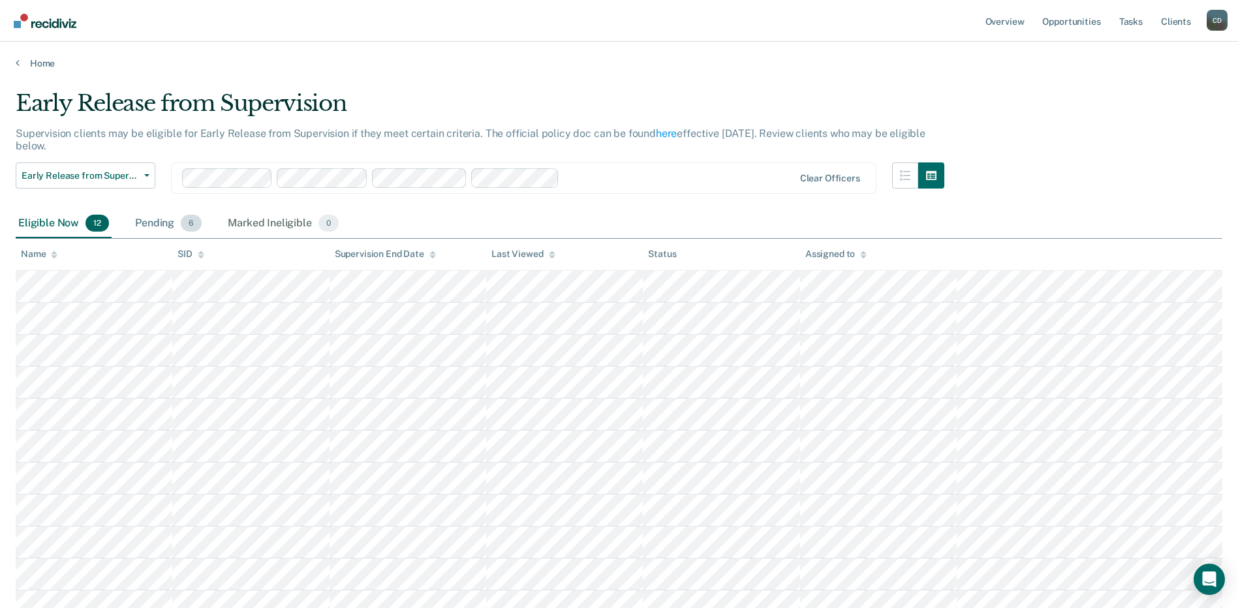
click at [155, 232] on div "Pending 6" at bounding box center [168, 224] width 72 height 29
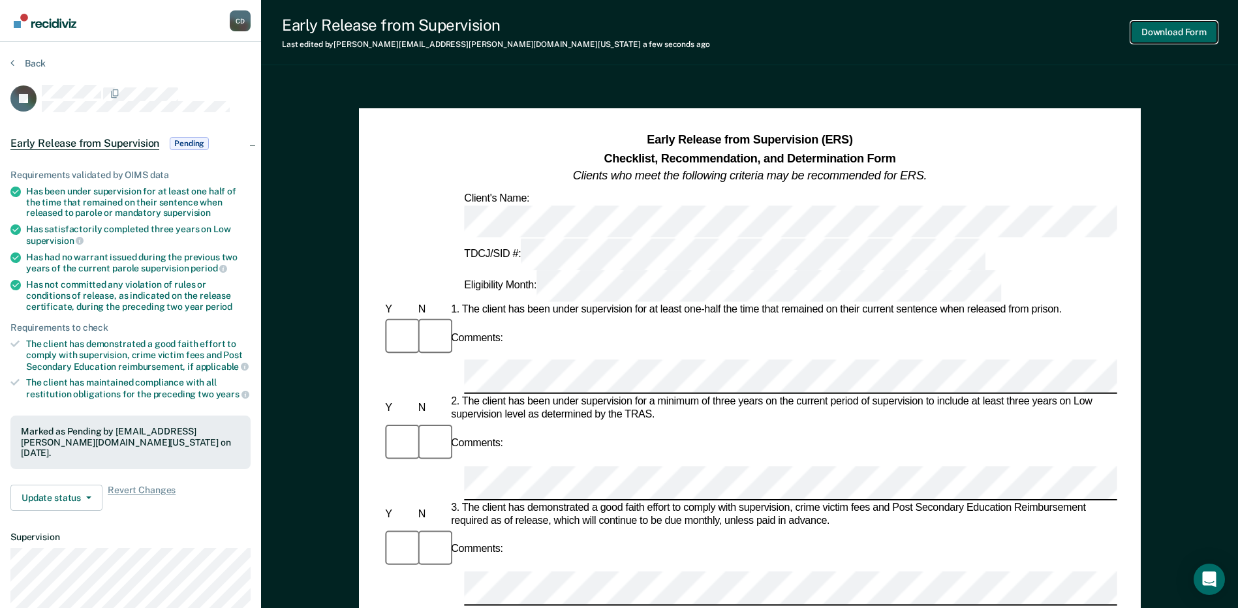
click at [1143, 35] on button "Download Form" at bounding box center [1174, 33] width 86 height 22
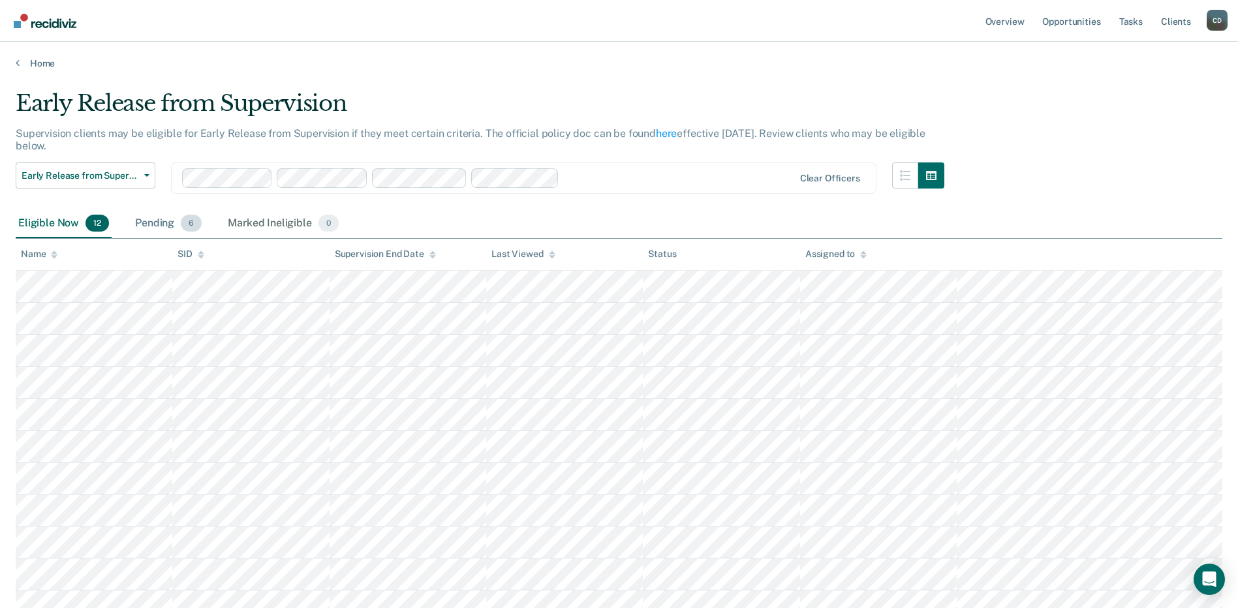
click at [148, 219] on div "Pending 6" at bounding box center [168, 224] width 72 height 29
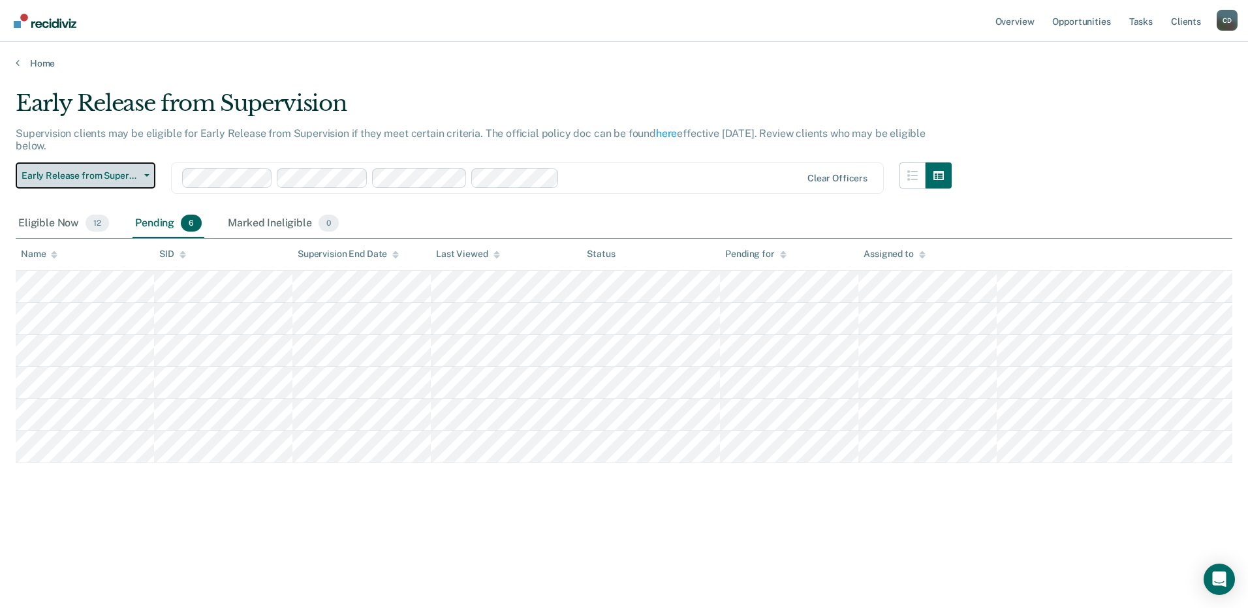
click at [93, 174] on span "Early Release from Supervision" at bounding box center [80, 175] width 117 height 11
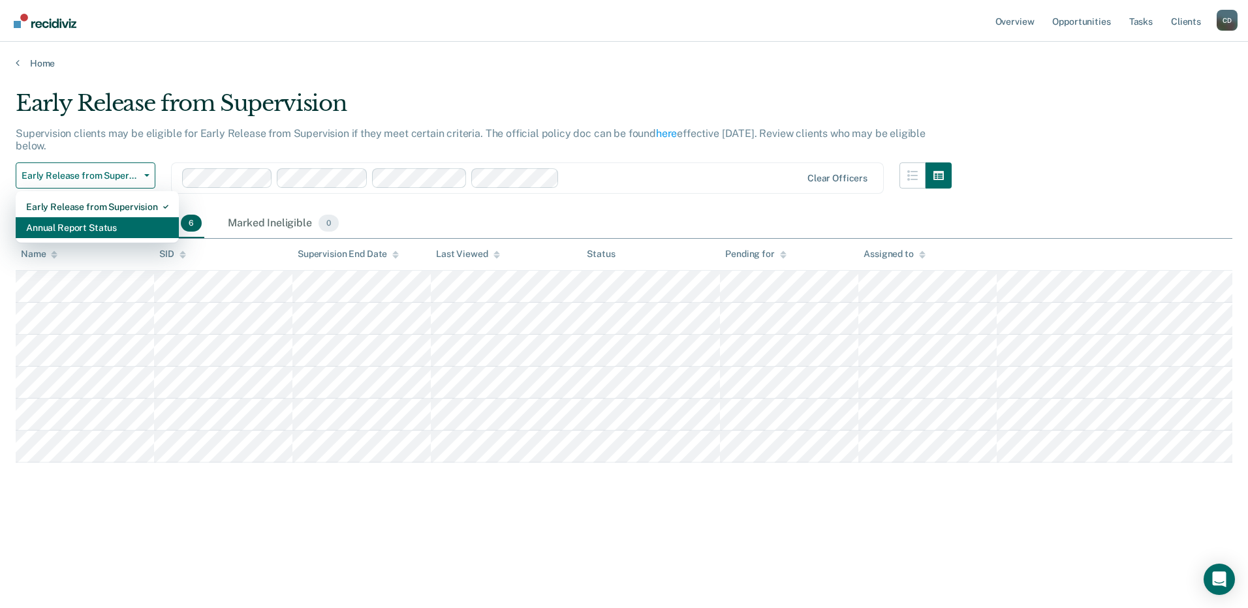
drag, startPoint x: 87, startPoint y: 234, endPoint x: 117, endPoint y: 226, distance: 30.4
click at [89, 235] on div "Annual Report Status" at bounding box center [97, 227] width 142 height 21
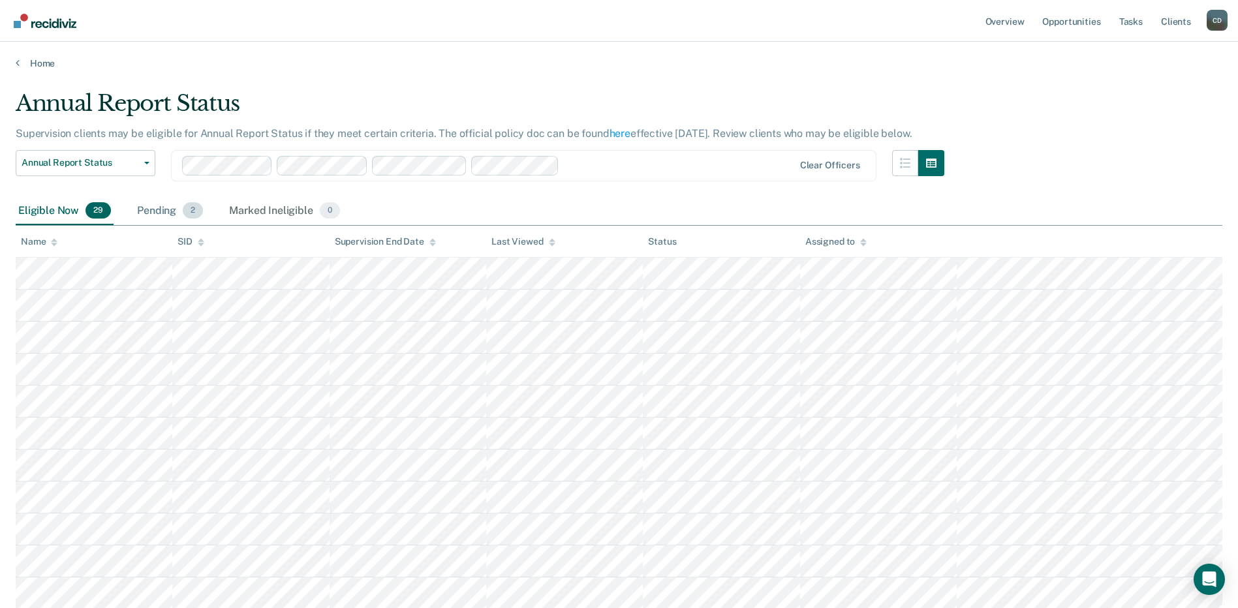
click at [156, 208] on div "Pending 2" at bounding box center [169, 211] width 71 height 29
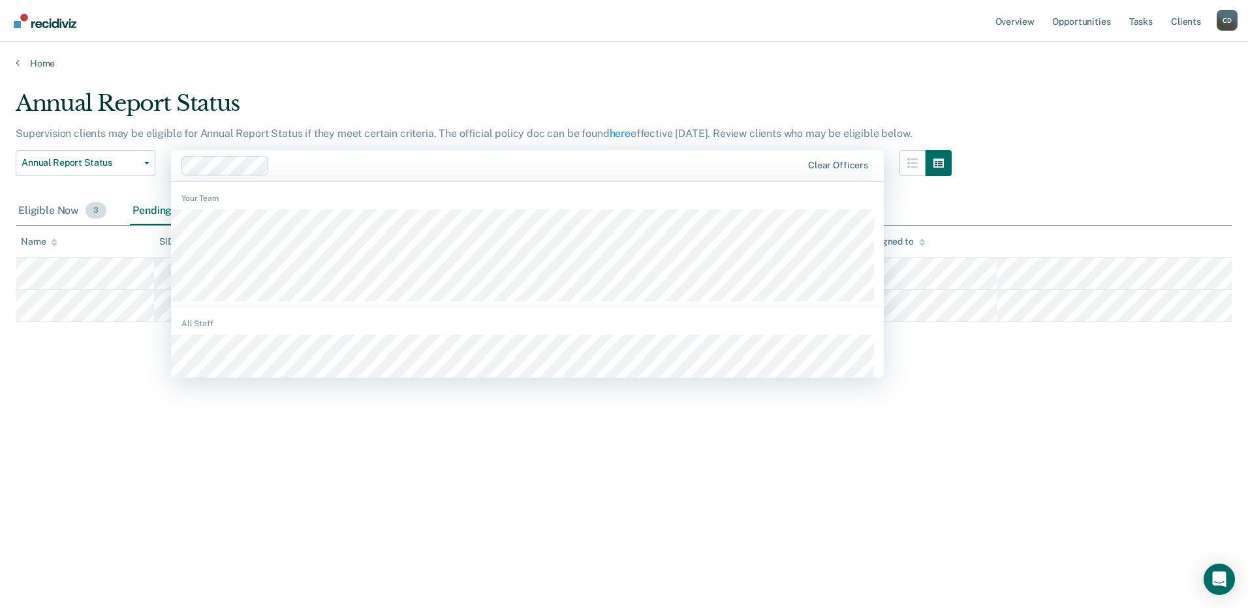
click at [51, 206] on div "Eligible Now 3" at bounding box center [62, 211] width 93 height 29
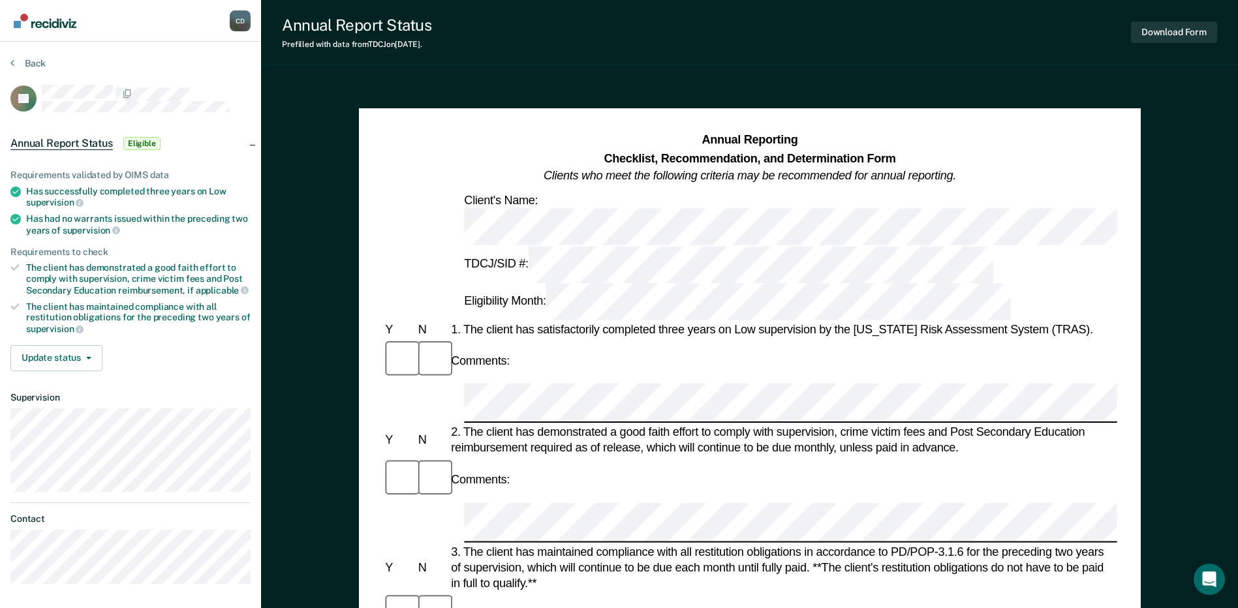
click at [514, 425] on div "2. The client has demonstrated a good faith effort to comply with supervision, …" at bounding box center [782, 440] width 669 height 31
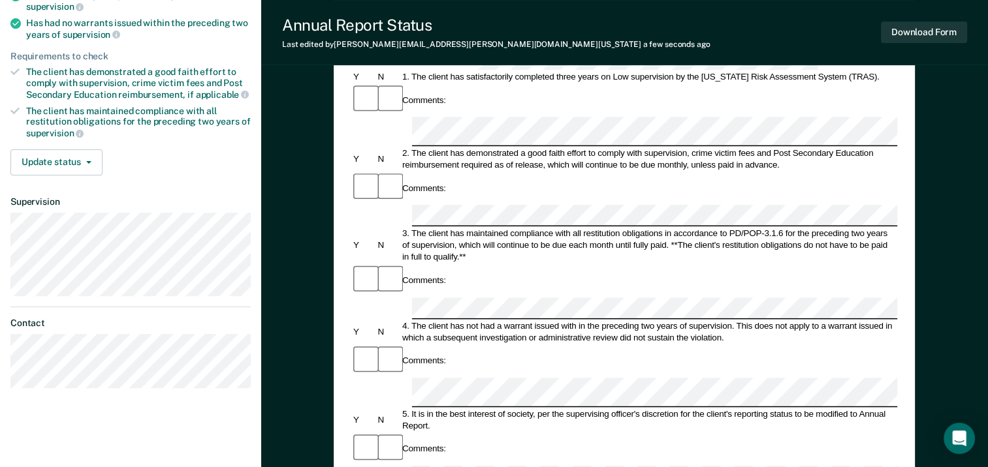
scroll to position [457, 0]
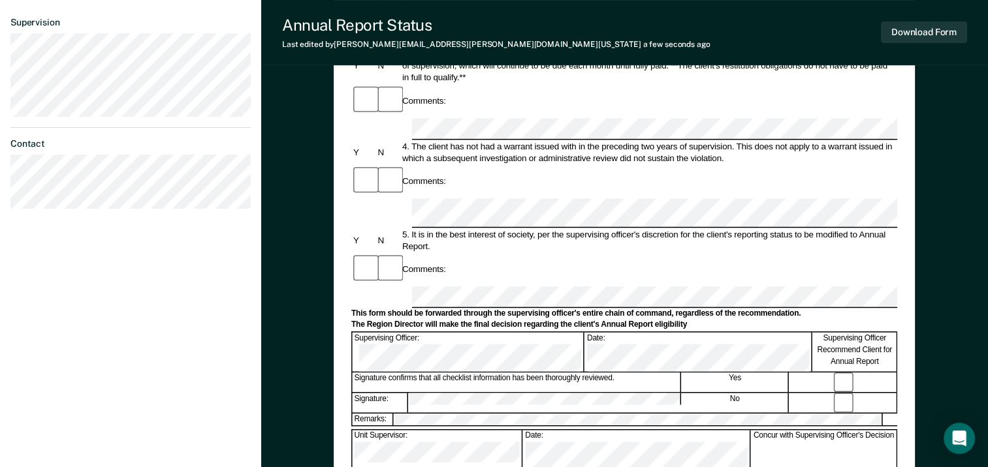
scroll to position [369, 0]
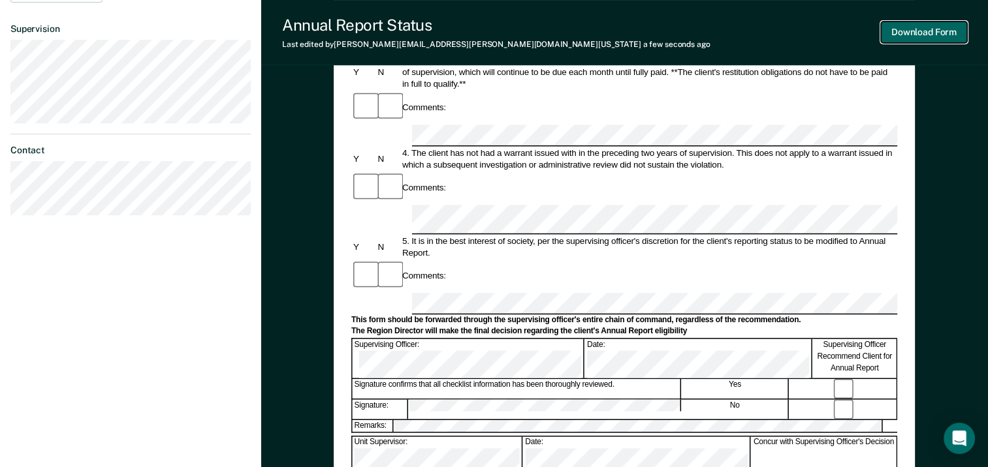
click at [893, 27] on button "Download Form" at bounding box center [923, 33] width 86 height 22
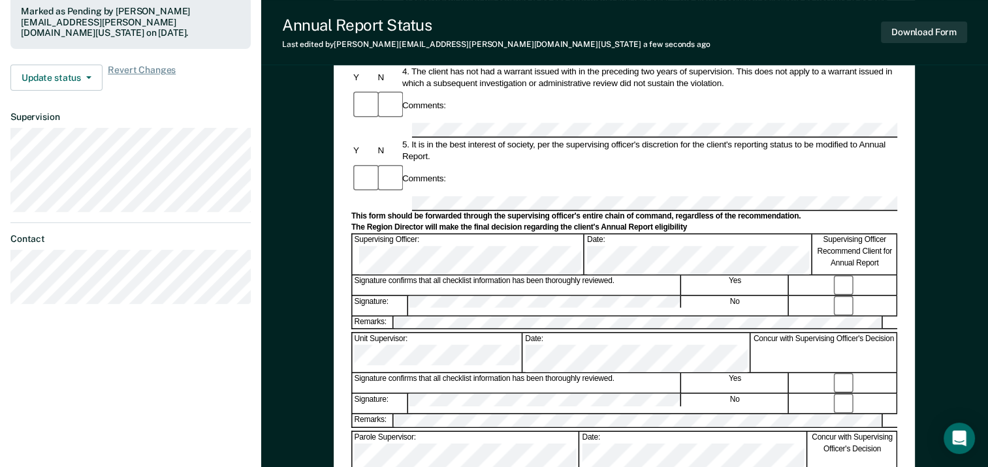
scroll to position [117, 0]
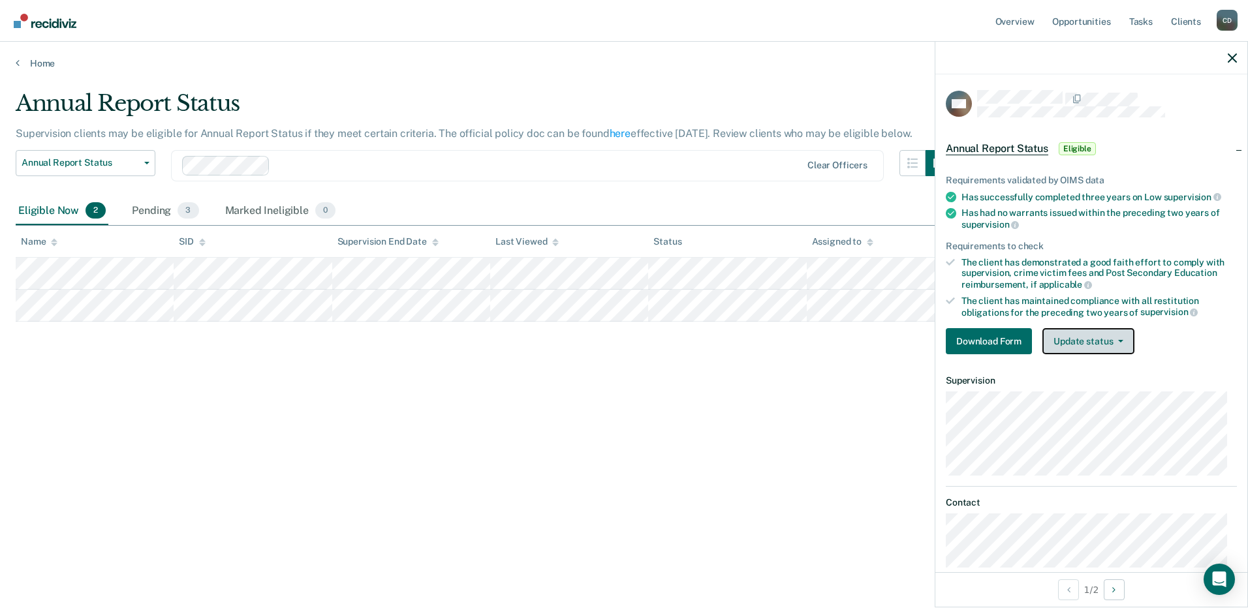
click at [1075, 347] on button "Update status" at bounding box center [1088, 341] width 92 height 26
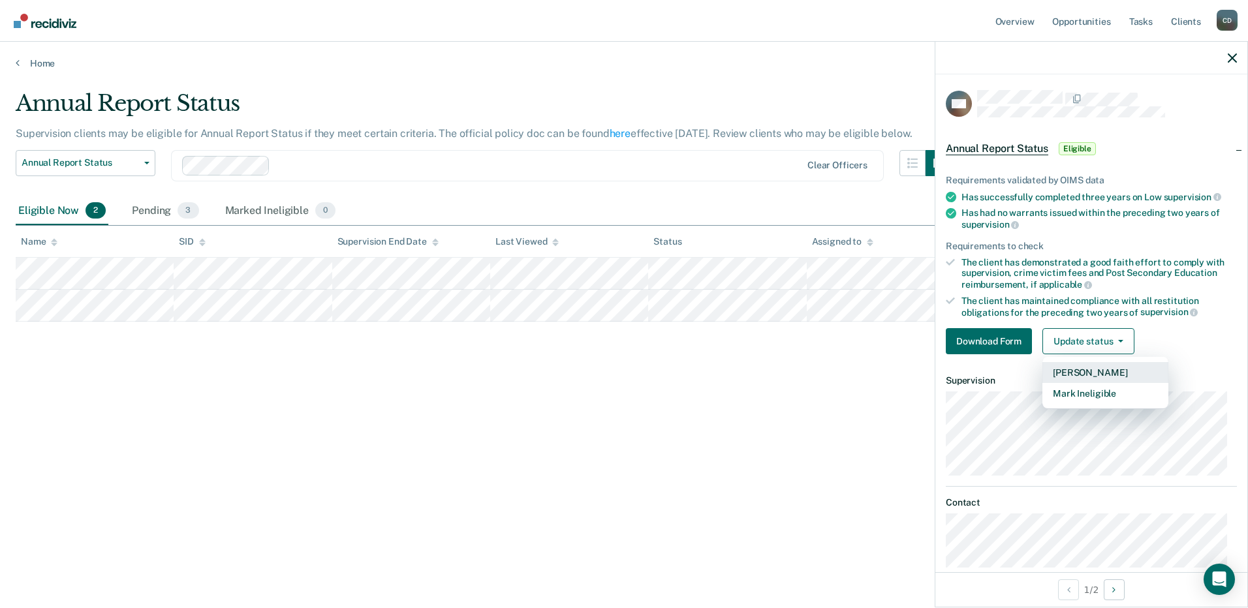
click at [1083, 379] on button "[PERSON_NAME]" at bounding box center [1105, 372] width 126 height 21
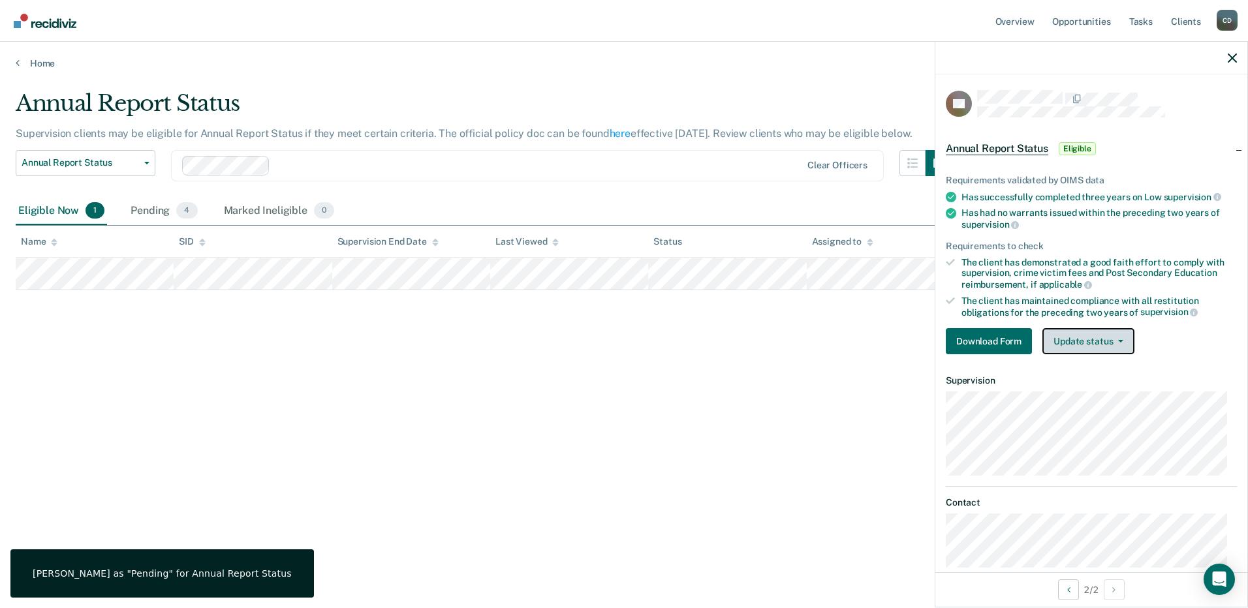
click at [1095, 338] on button "Update status" at bounding box center [1088, 341] width 92 height 26
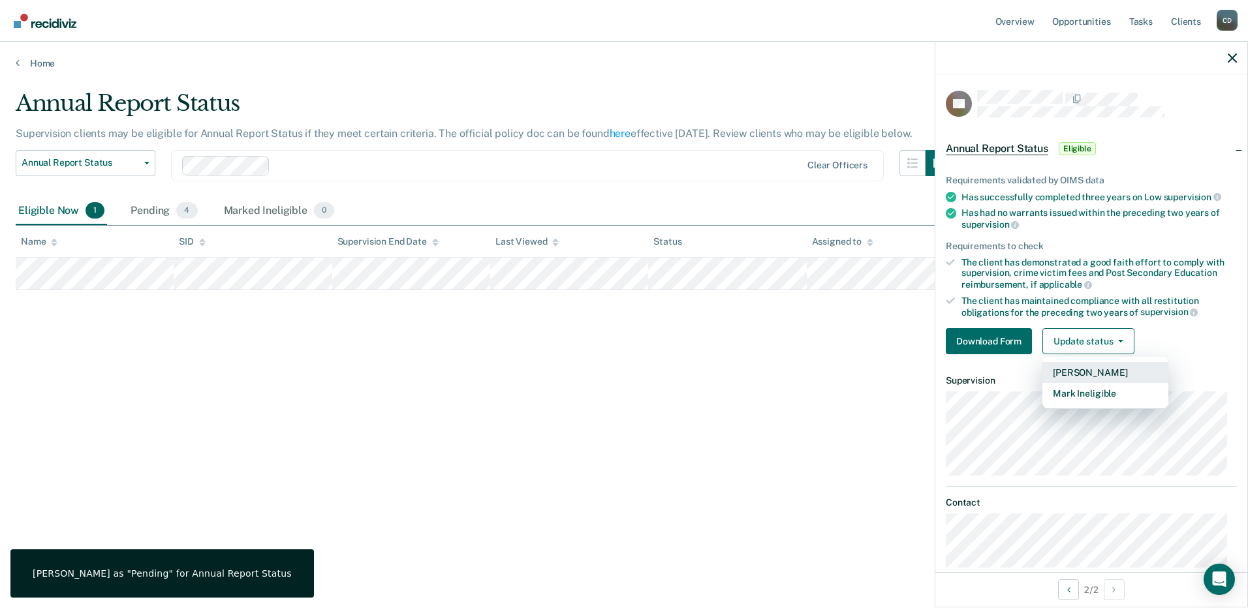
click at [1095, 375] on button "[PERSON_NAME]" at bounding box center [1105, 372] width 126 height 21
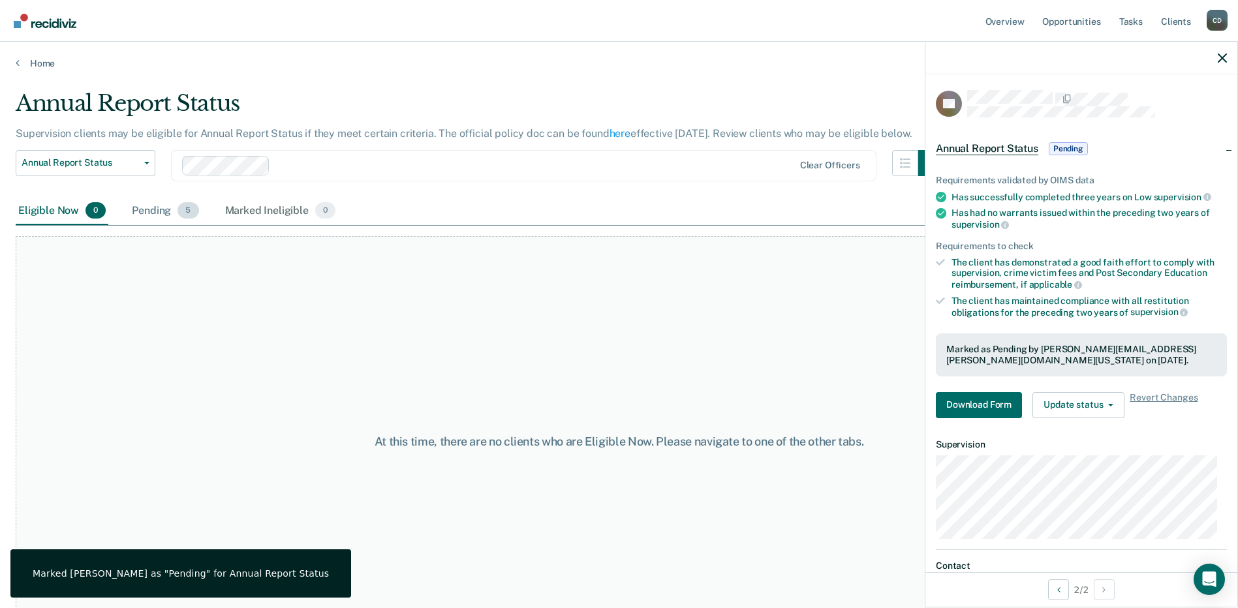
click at [174, 210] on div "Pending 5" at bounding box center [165, 211] width 72 height 29
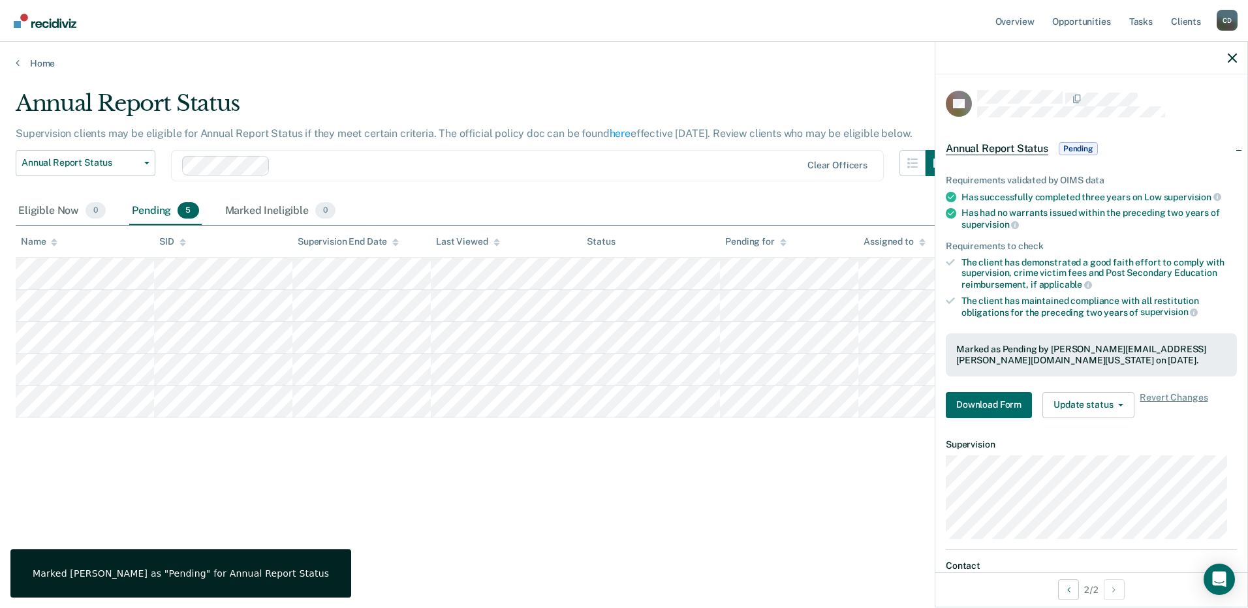
click at [1237, 61] on div at bounding box center [1091, 58] width 312 height 33
click at [1232, 63] on div at bounding box center [1091, 58] width 312 height 33
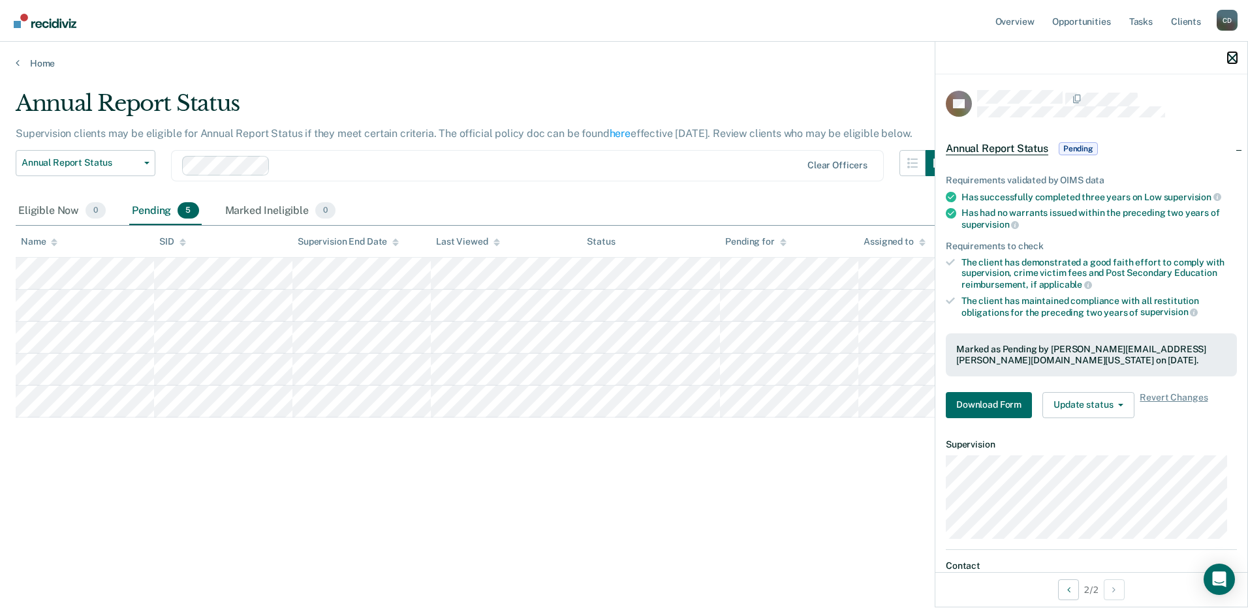
click at [1232, 59] on icon "button" at bounding box center [1232, 58] width 9 height 9
click at [1090, 405] on button "Update status" at bounding box center [1088, 405] width 92 height 26
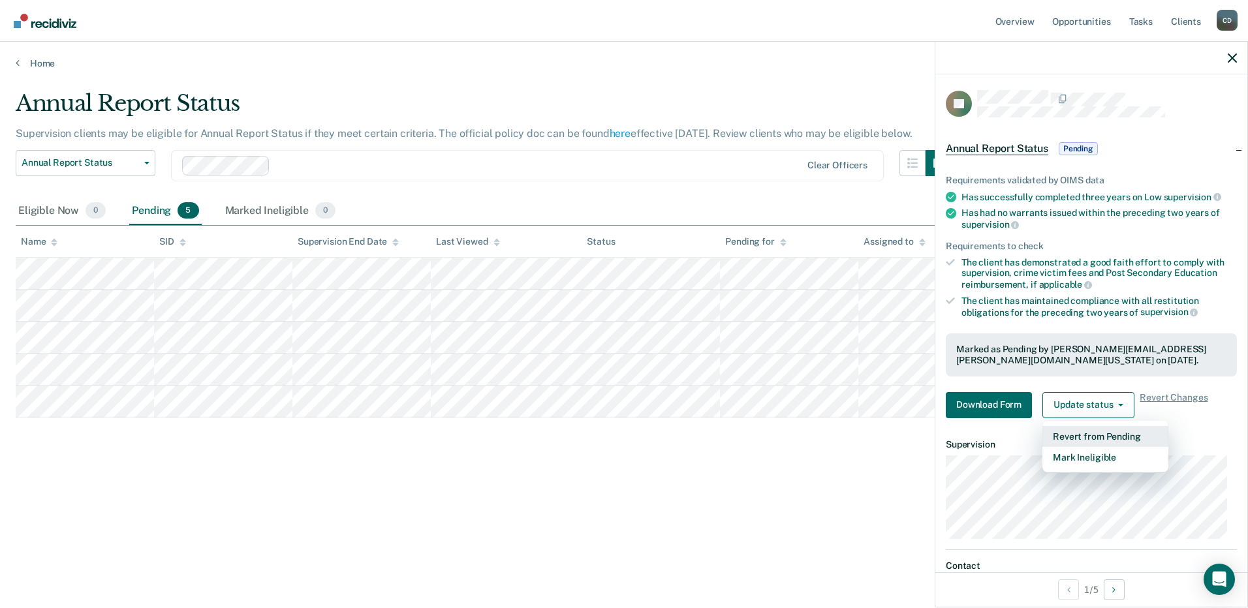
click at [1053, 436] on button "Revert from Pending" at bounding box center [1105, 436] width 126 height 21
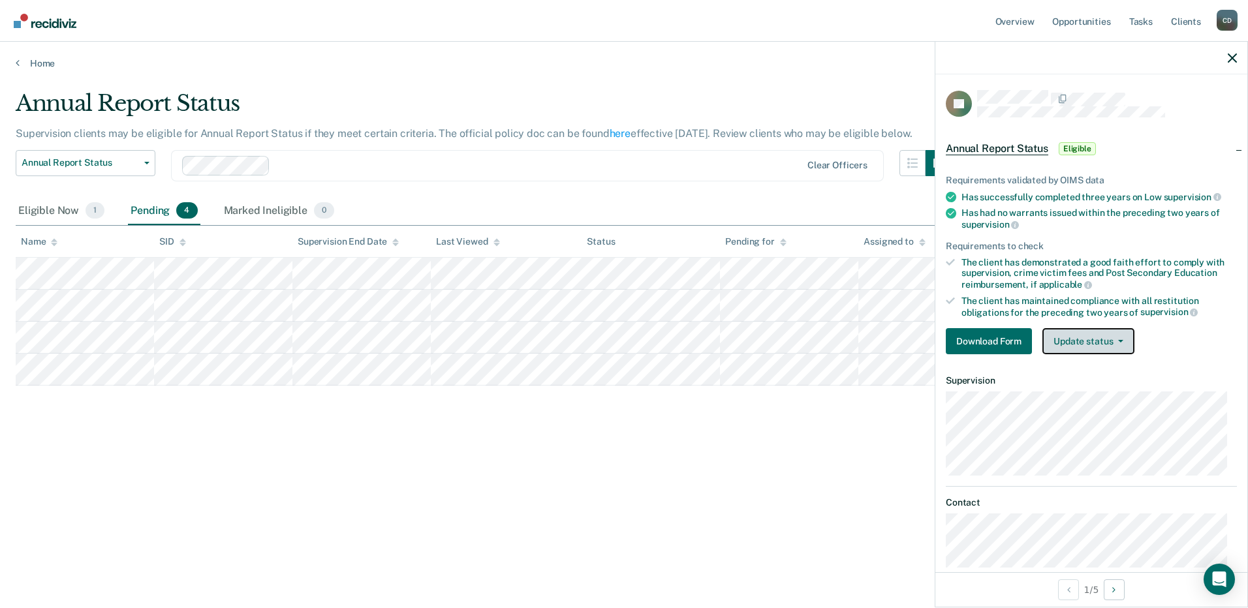
click at [1105, 332] on button "Update status" at bounding box center [1088, 341] width 92 height 26
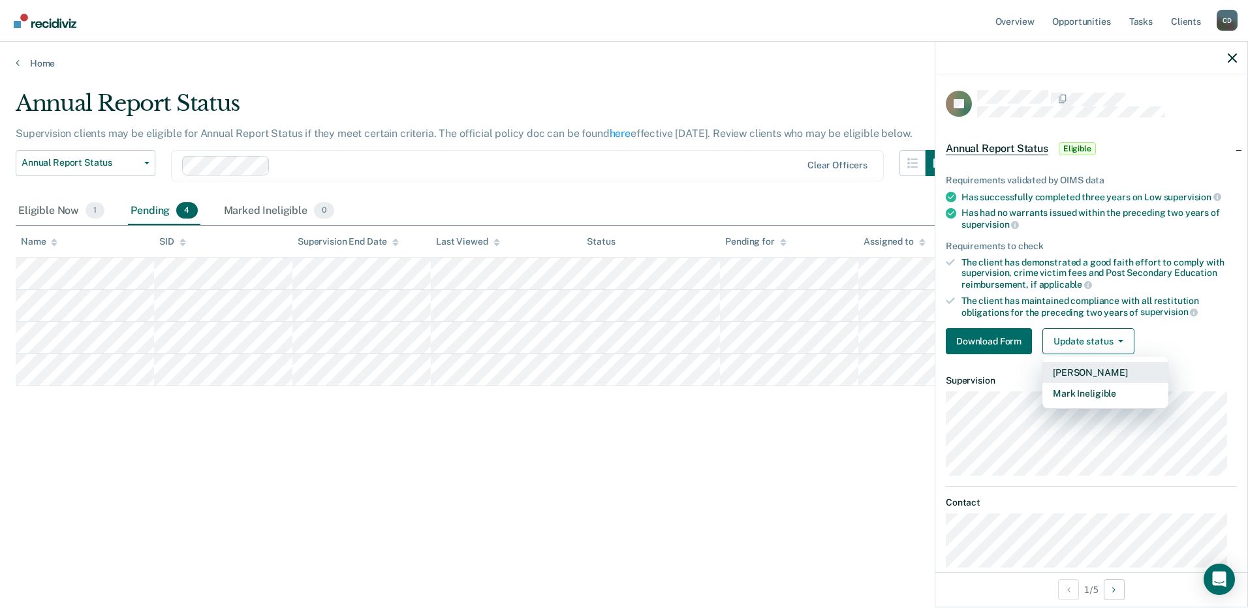
click at [1095, 371] on button "[PERSON_NAME]" at bounding box center [1105, 372] width 126 height 21
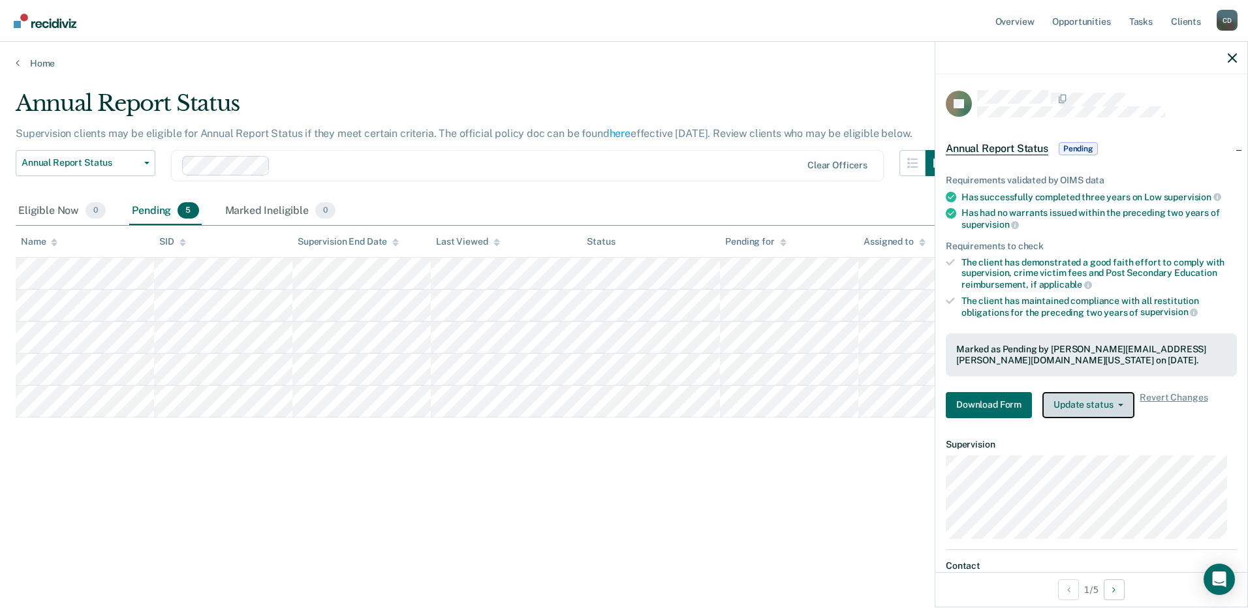
click at [1110, 403] on button "Update status" at bounding box center [1088, 405] width 92 height 26
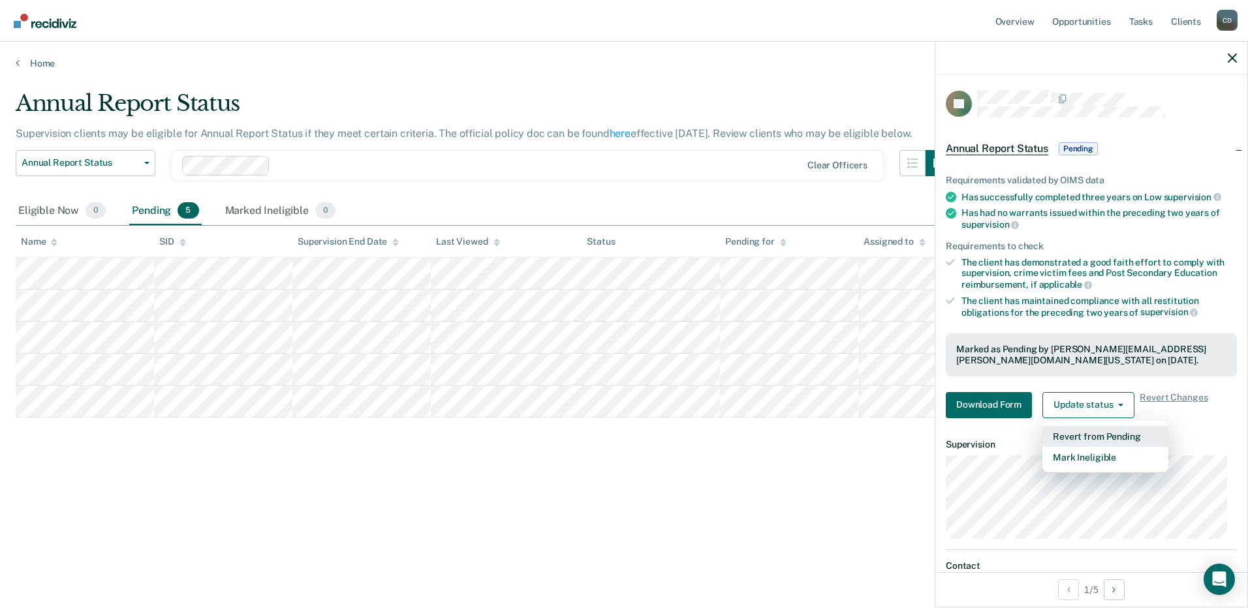
click at [1066, 439] on button "Revert from Pending" at bounding box center [1105, 436] width 126 height 21
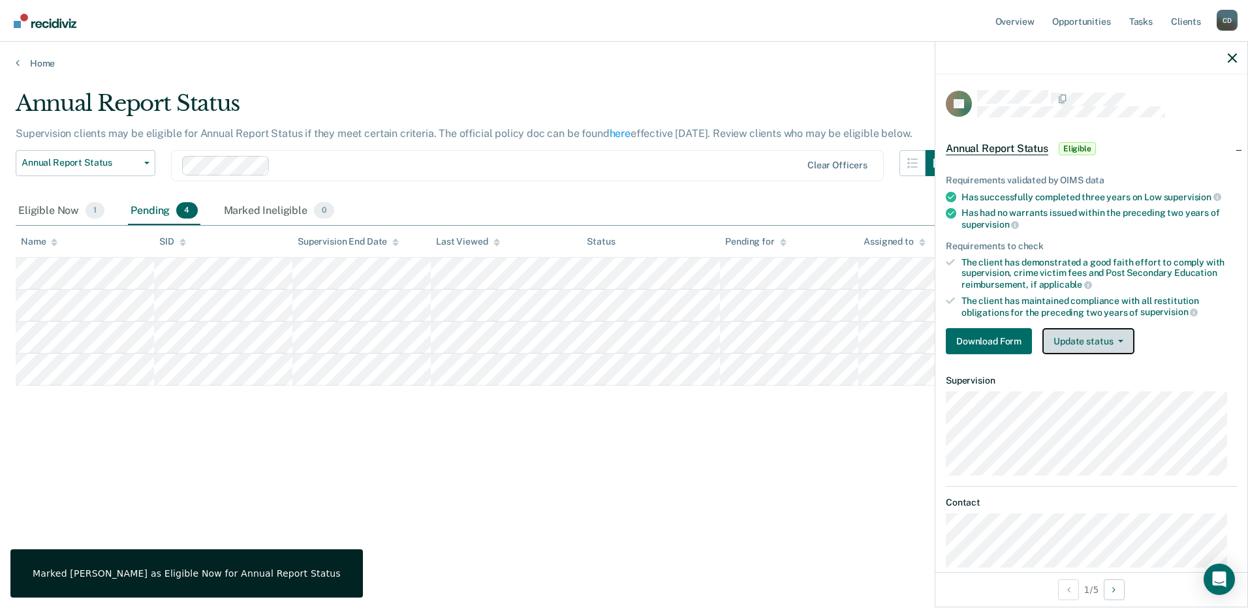
click at [1076, 342] on button "Update status" at bounding box center [1088, 341] width 92 height 26
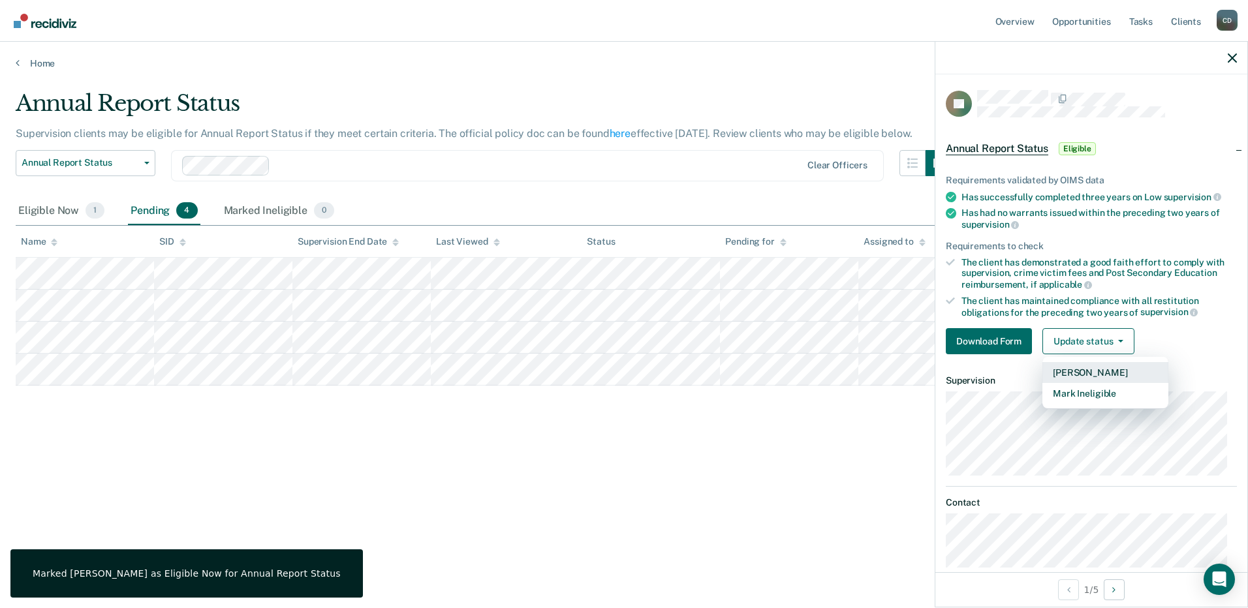
click at [1082, 362] on button "[PERSON_NAME]" at bounding box center [1105, 372] width 126 height 21
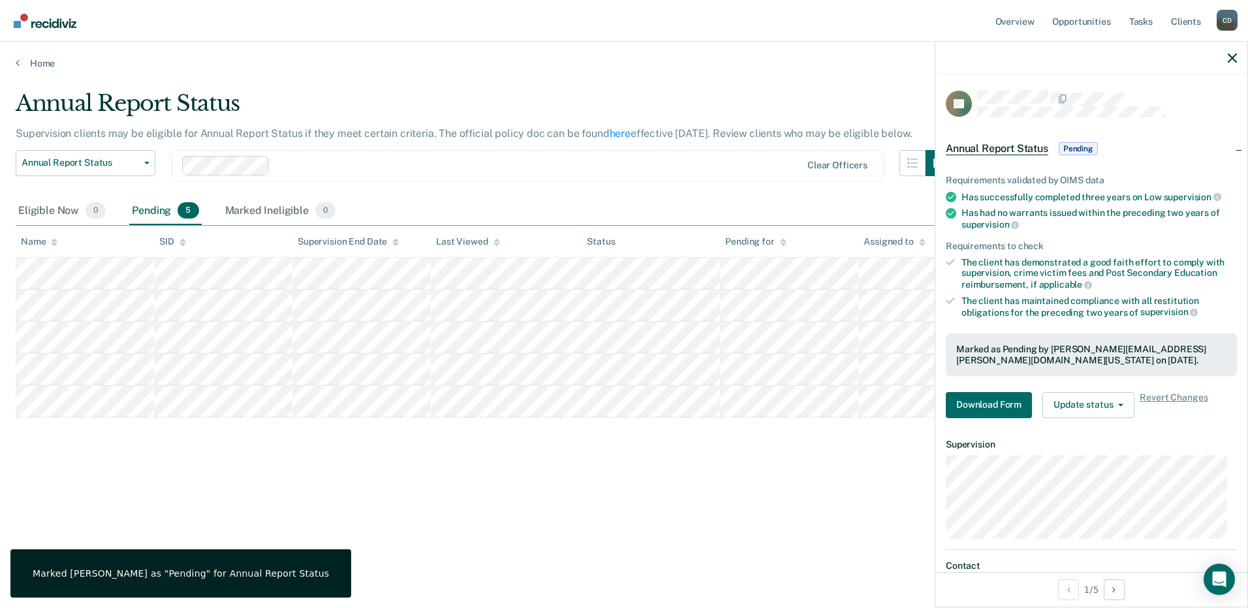
click at [700, 442] on div "Annual Report Status Supervision clients may be eligible for Annual Report Stat…" at bounding box center [624, 300] width 1217 height 420
click at [66, 215] on div "Eligible Now 0" at bounding box center [62, 211] width 93 height 29
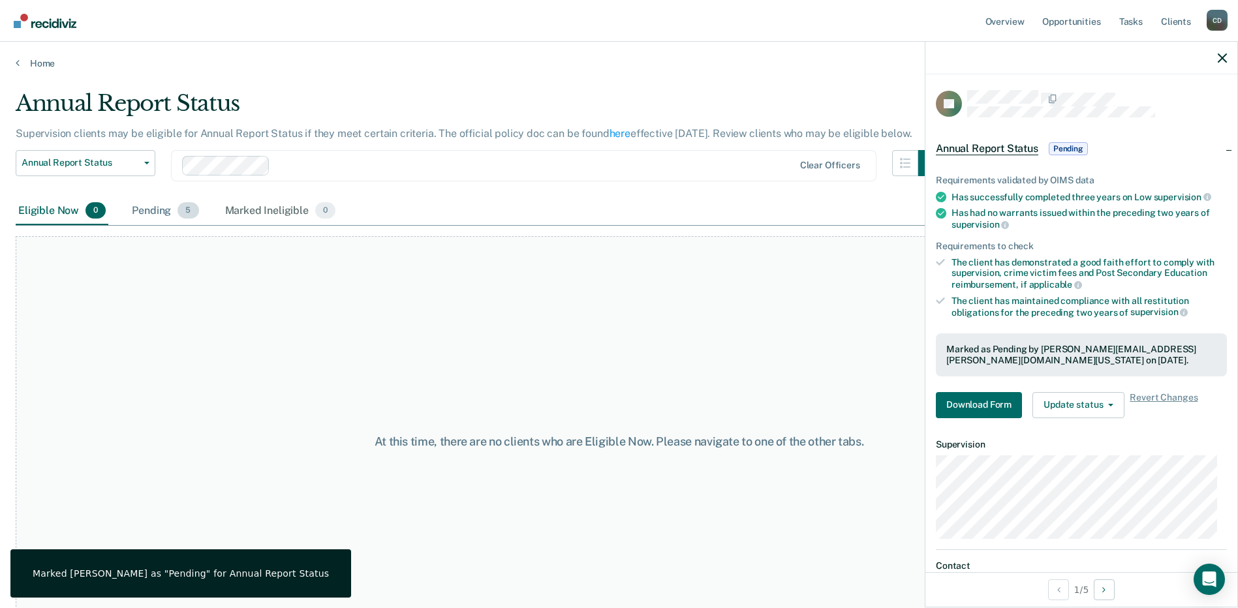
click at [157, 208] on div "Pending 5" at bounding box center [165, 211] width 72 height 29
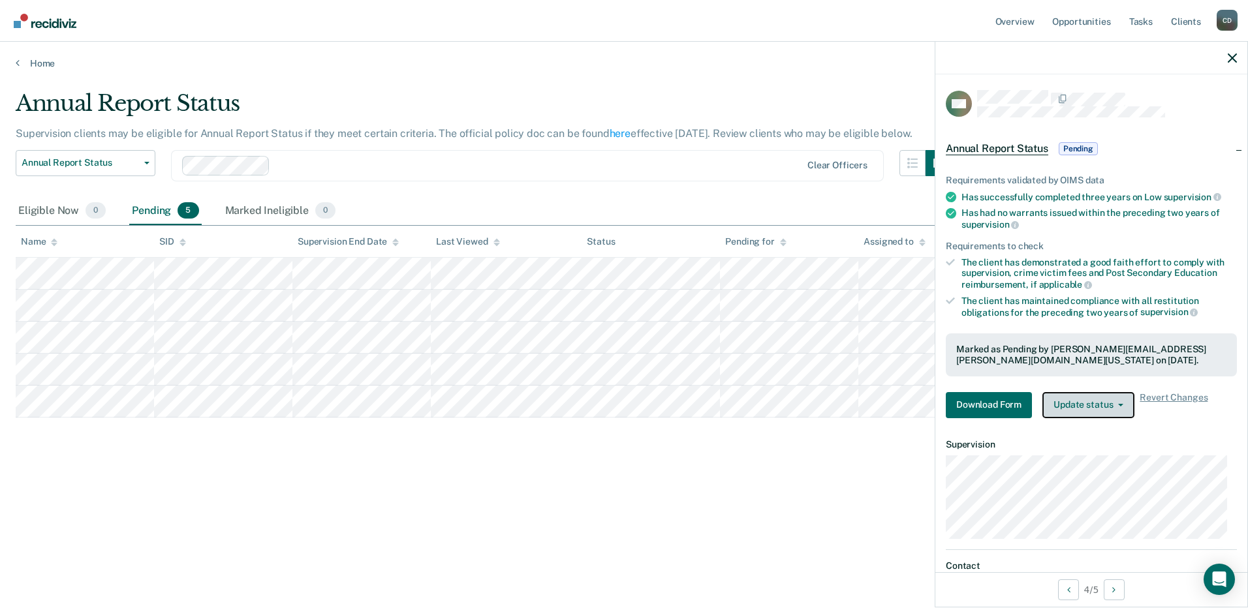
click at [1095, 399] on button "Update status" at bounding box center [1088, 405] width 92 height 26
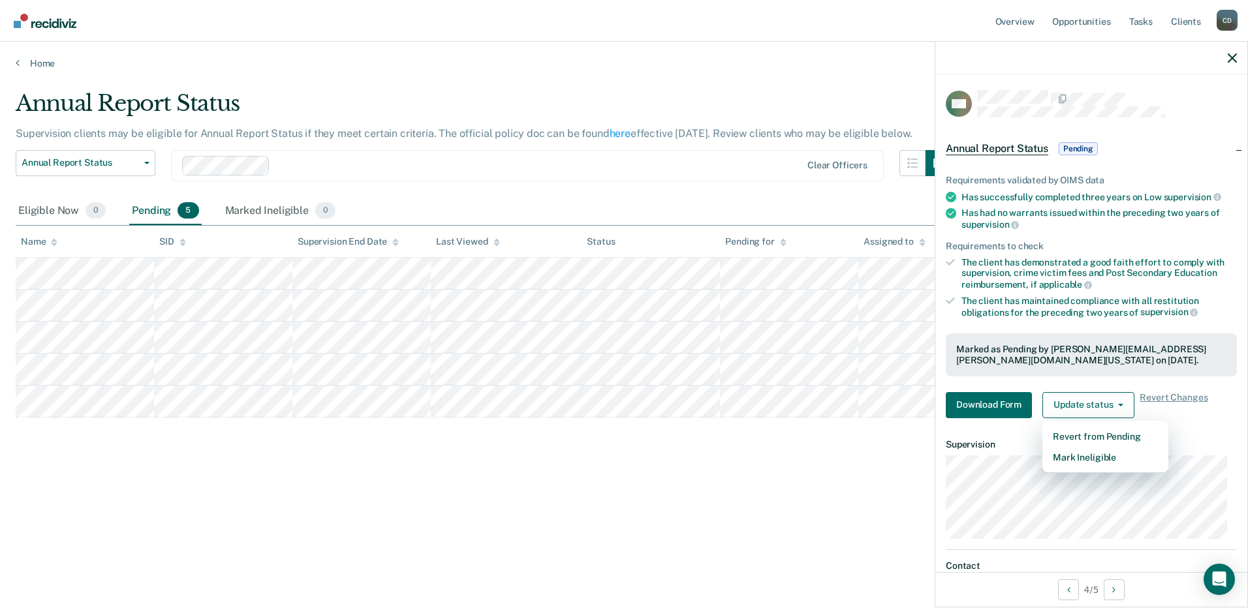
click at [1083, 146] on span "Pending" at bounding box center [1078, 148] width 39 height 13
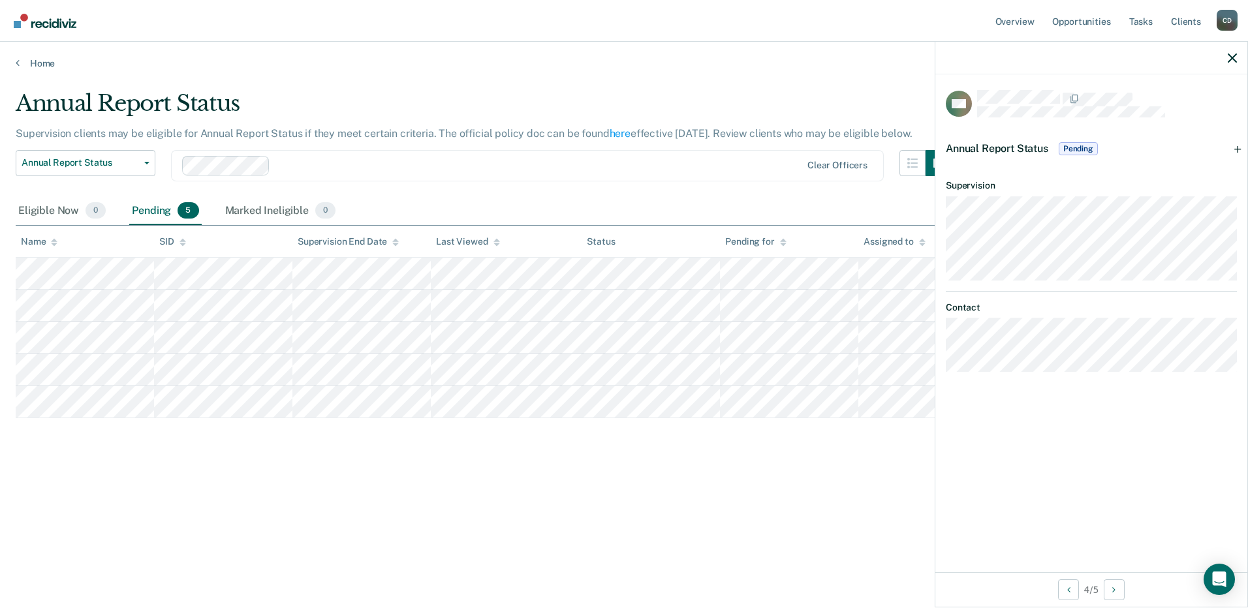
click at [1083, 146] on span "Pending" at bounding box center [1078, 148] width 39 height 13
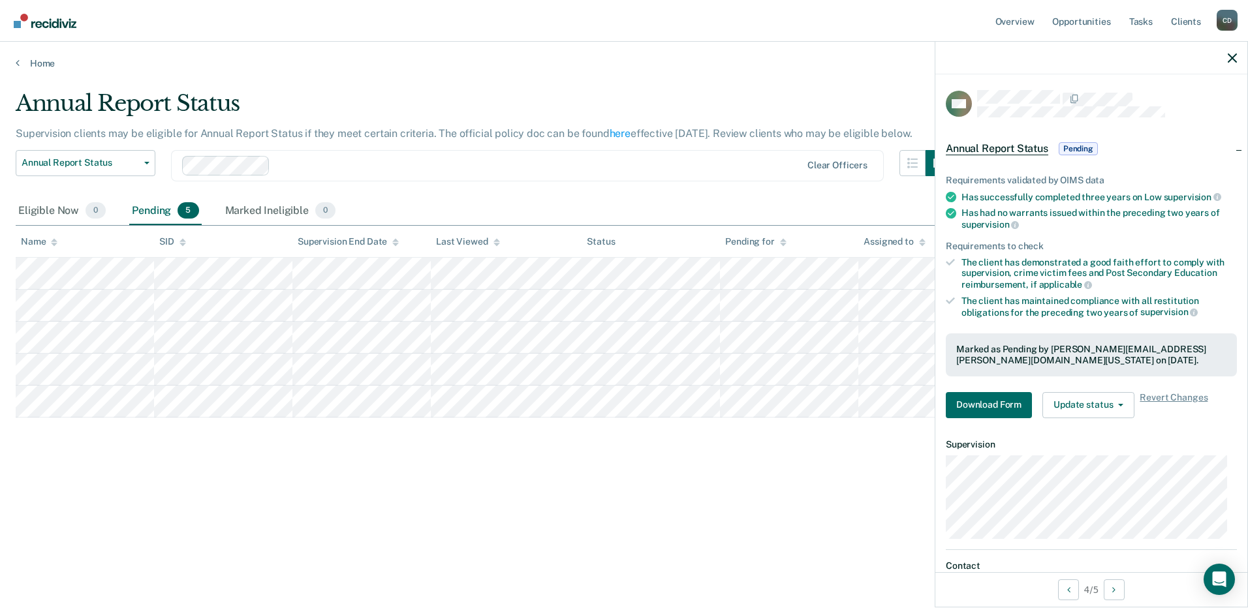
click at [1083, 146] on span "Pending" at bounding box center [1078, 148] width 39 height 13
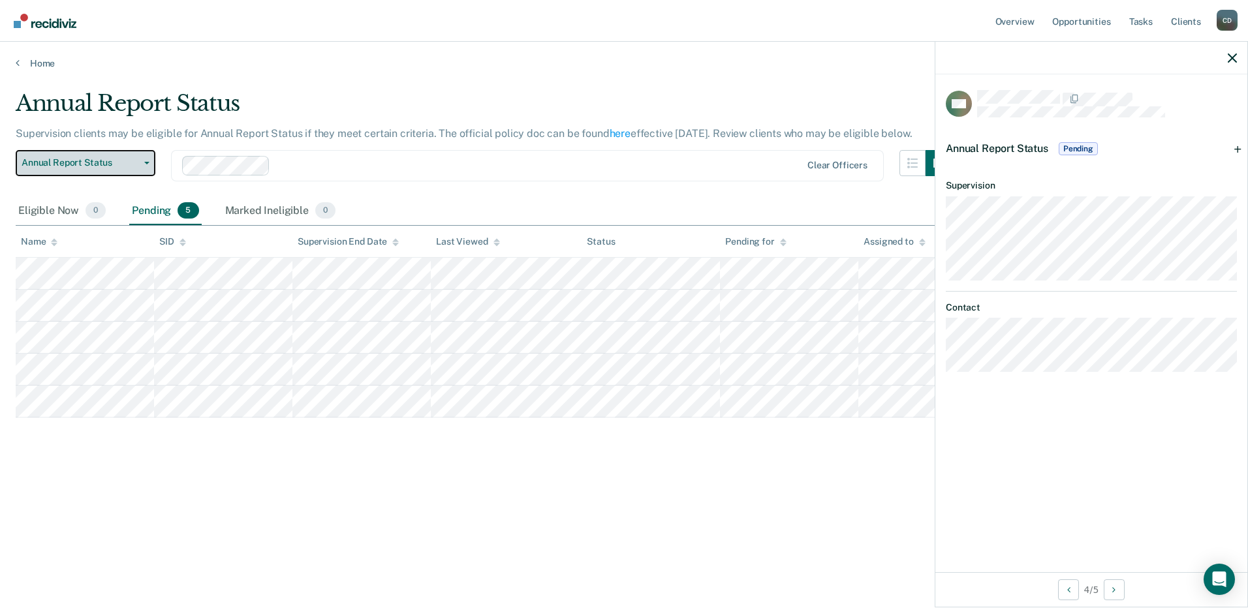
click at [64, 168] on span "Annual Report Status" at bounding box center [80, 162] width 117 height 11
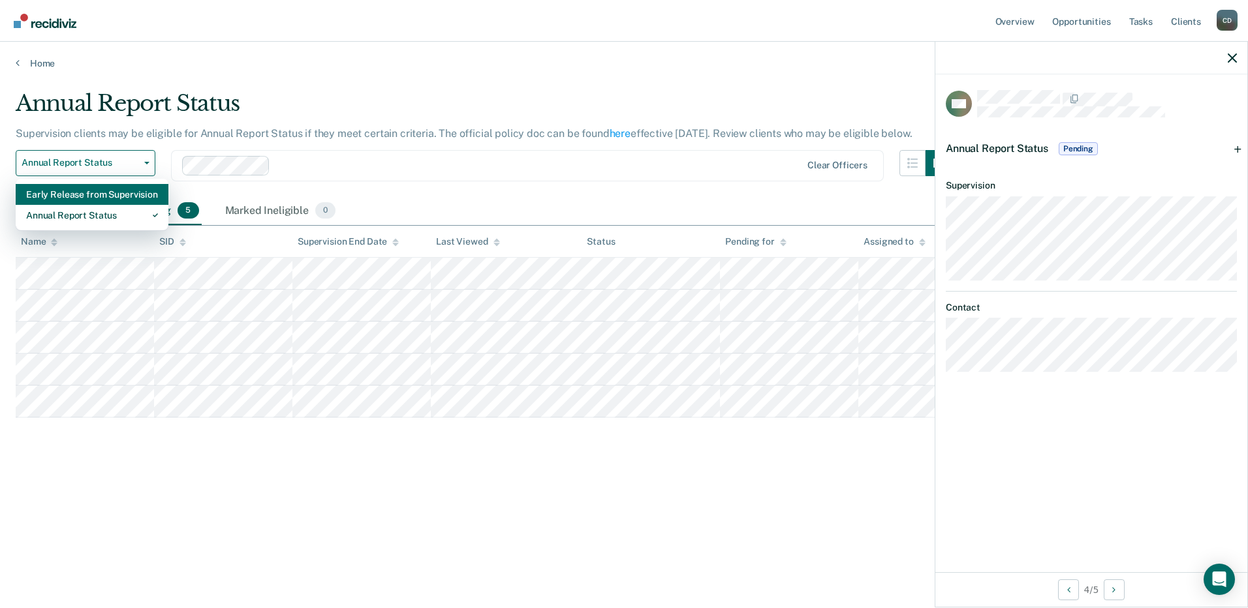
drag, startPoint x: 95, startPoint y: 194, endPoint x: 128, endPoint y: 193, distance: 32.7
click at [96, 194] on div "Early Release from Supervision" at bounding box center [92, 194] width 132 height 21
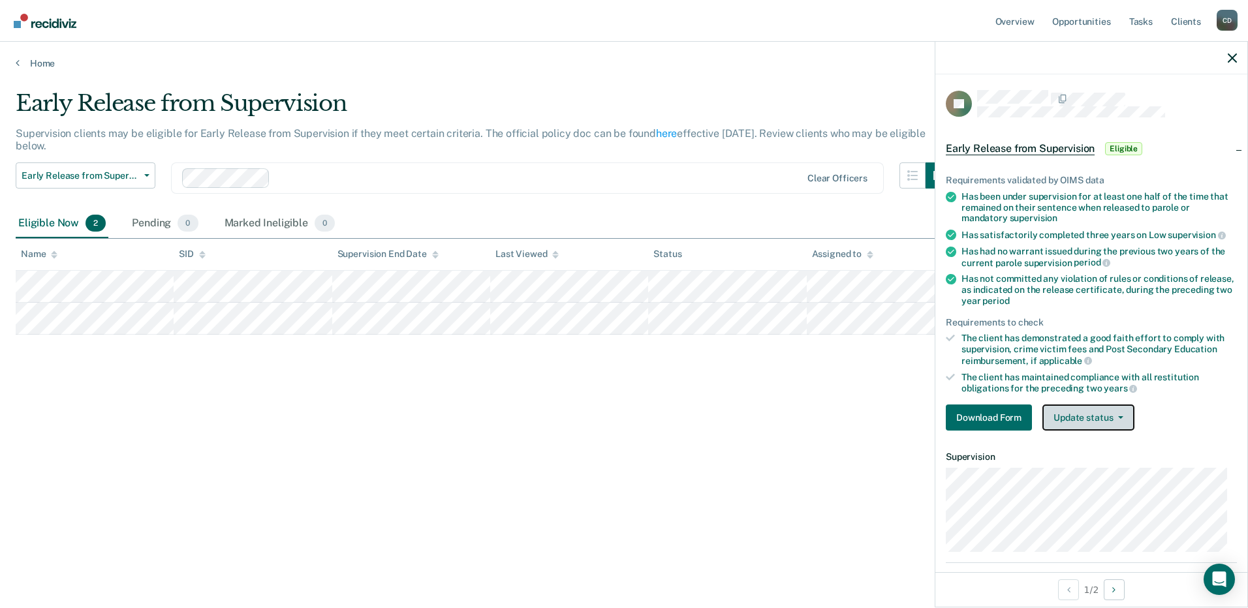
click at [1085, 415] on button "Update status" at bounding box center [1088, 418] width 92 height 26
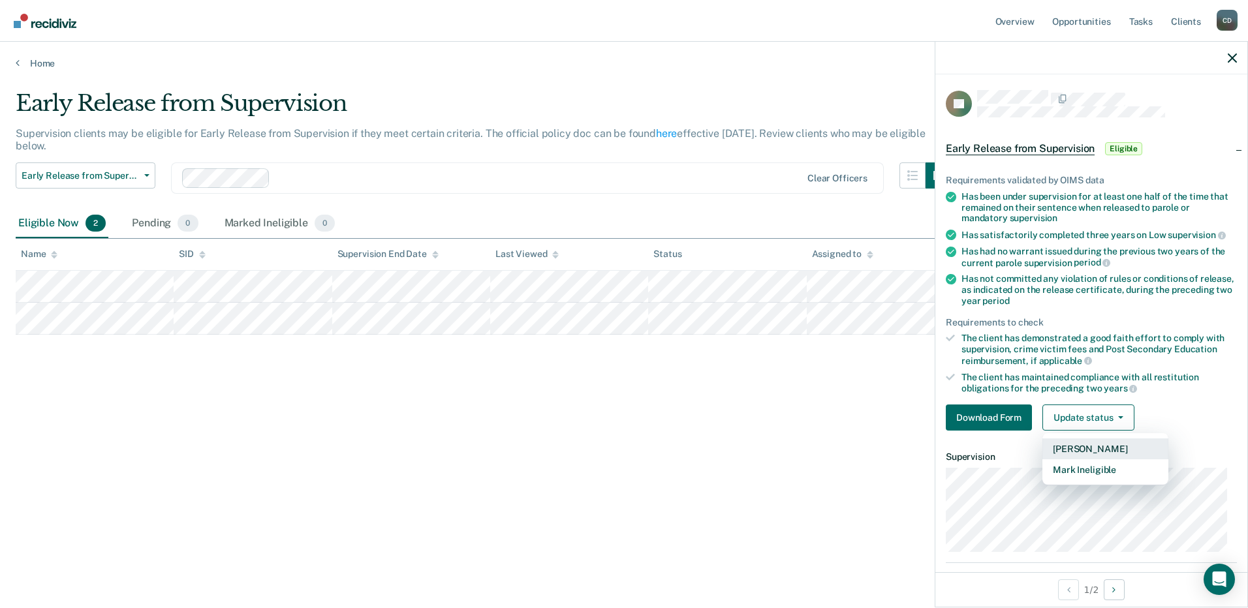
click at [1093, 446] on button "[PERSON_NAME]" at bounding box center [1105, 449] width 126 height 21
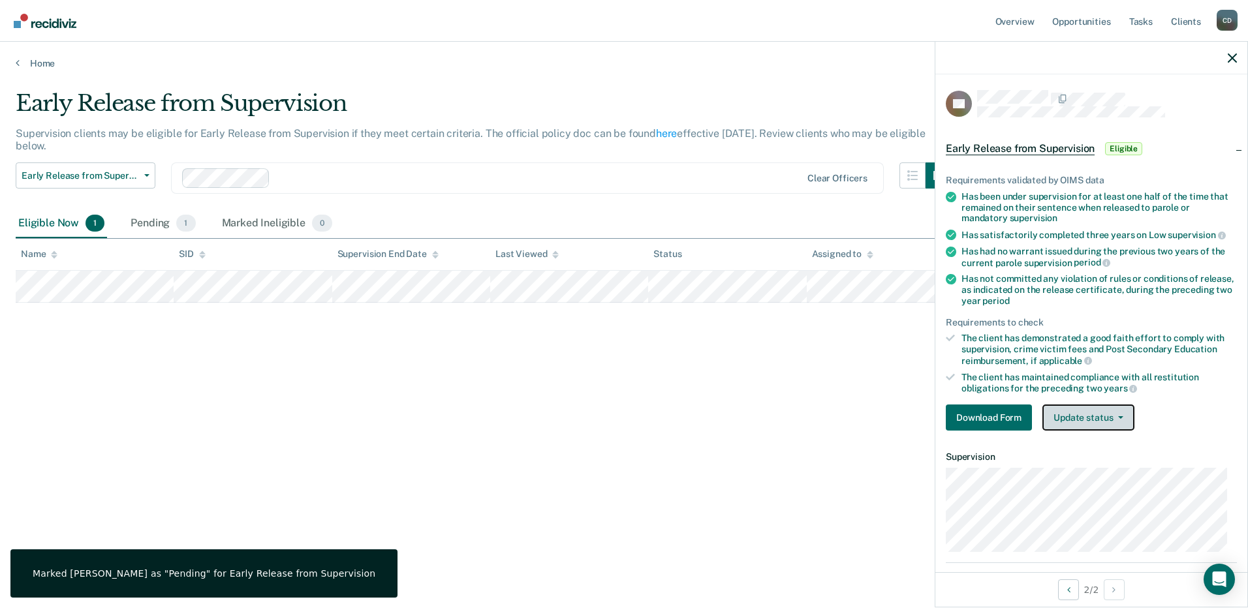
click at [1063, 412] on button "Update status" at bounding box center [1088, 418] width 92 height 26
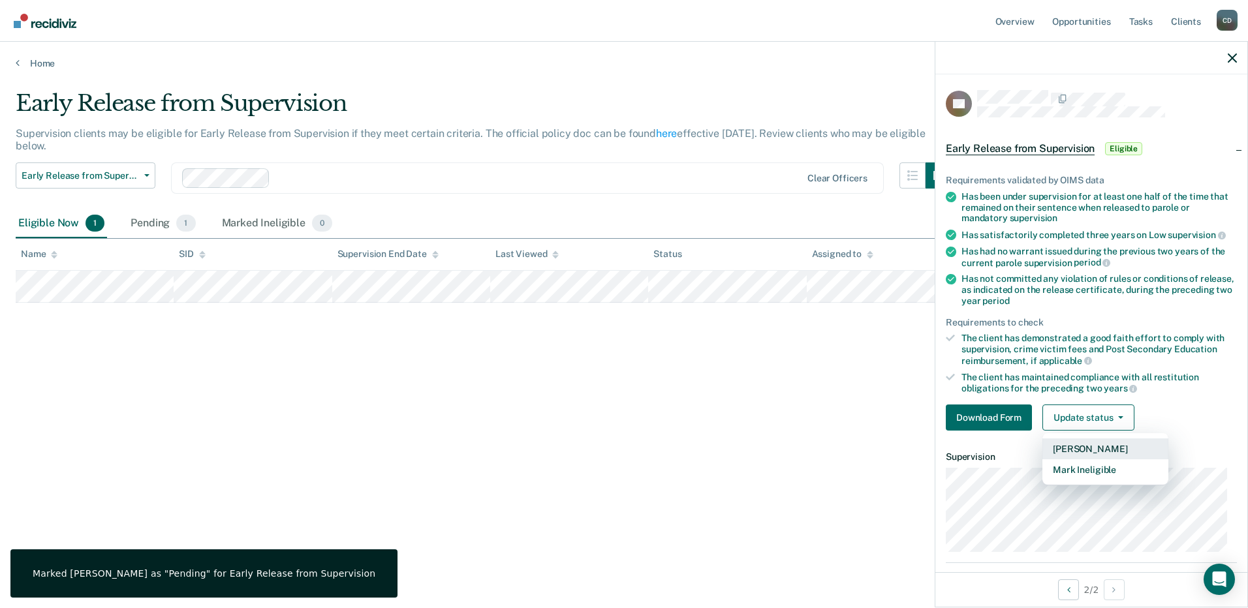
click at [1072, 452] on button "[PERSON_NAME]" at bounding box center [1105, 449] width 126 height 21
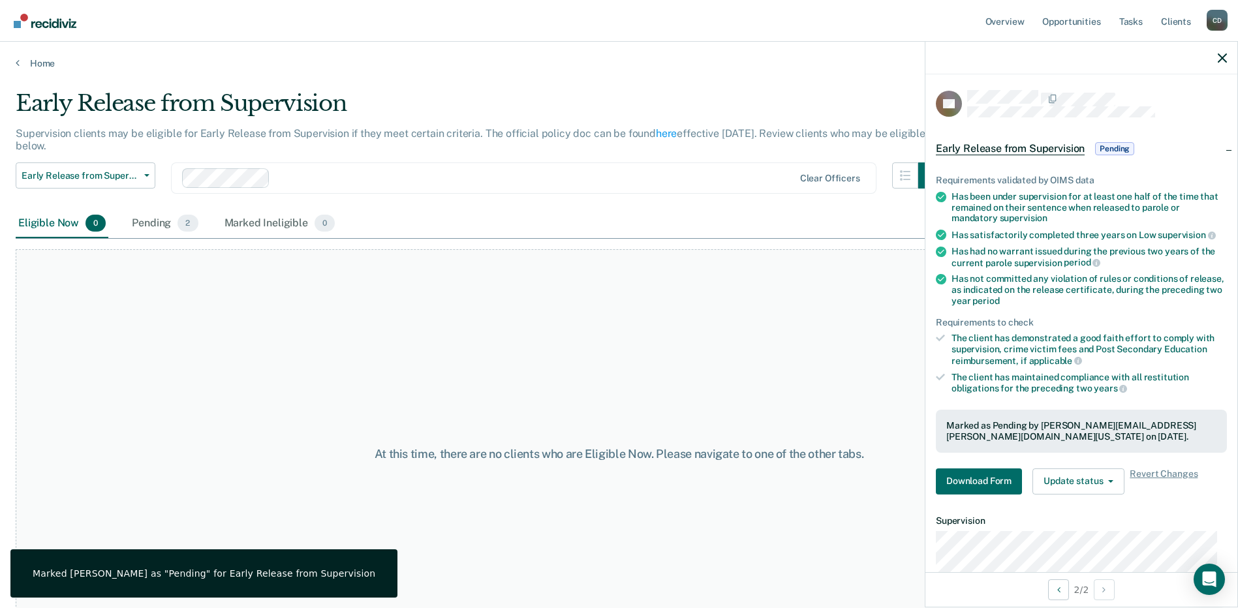
click at [649, 371] on div "At this time, there are no clients who are Eligible Now. Please navigate to one…" at bounding box center [619, 454] width 1207 height 410
click at [143, 221] on div "Pending 2" at bounding box center [164, 224] width 71 height 29
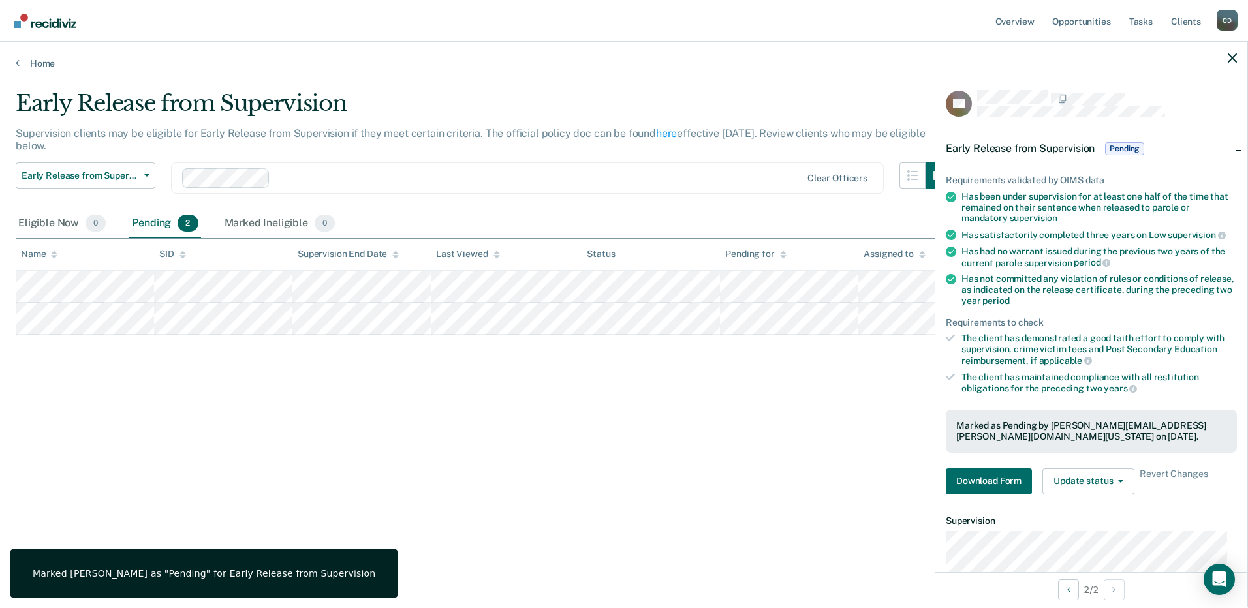
click at [694, 220] on div "Eligible Now 0 Pending 2 Marked Ineligible 0" at bounding box center [624, 224] width 1217 height 29
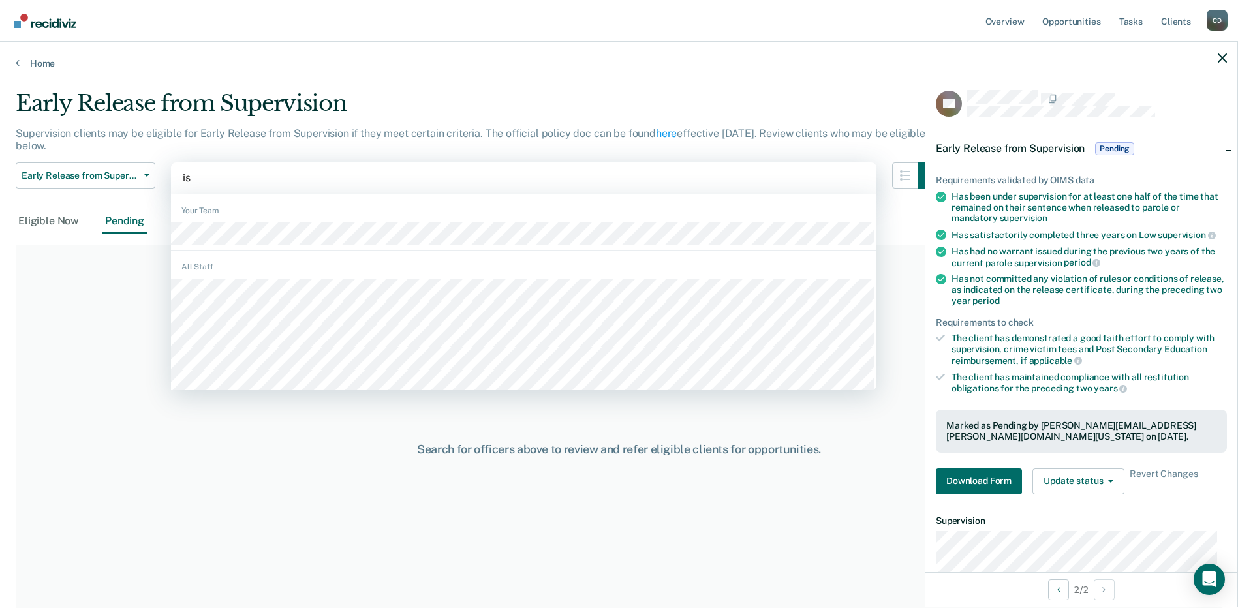
type input "iso"
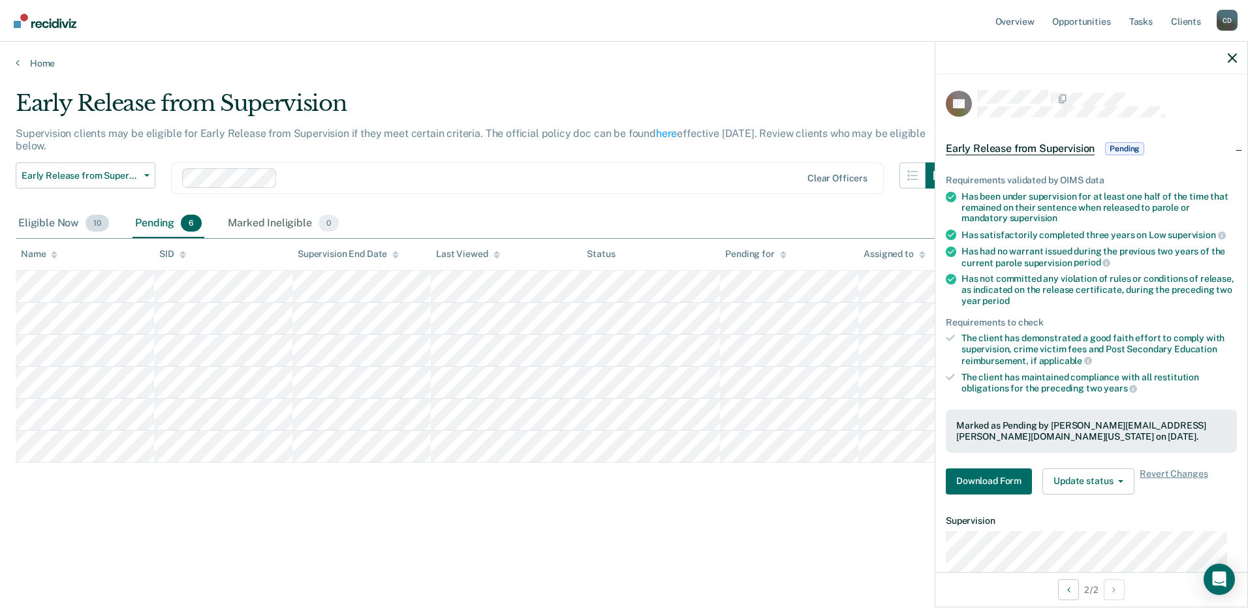
click at [61, 217] on div "Eligible Now 10" at bounding box center [64, 224] width 96 height 29
